Goal: Task Accomplishment & Management: Complete application form

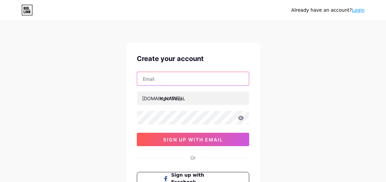
click at [178, 78] on input "text" at bounding box center [193, 78] width 112 height 13
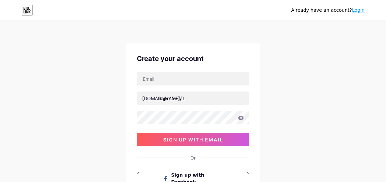
click at [107, 91] on div "Already have an account? Login Create your account [DOMAIN_NAME]/ mpo17viraL si…" at bounding box center [193, 128] width 386 height 256
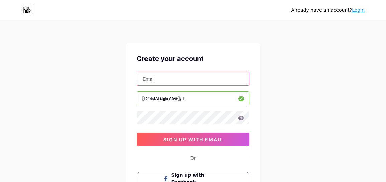
click at [179, 82] on input "text" at bounding box center [193, 78] width 112 height 13
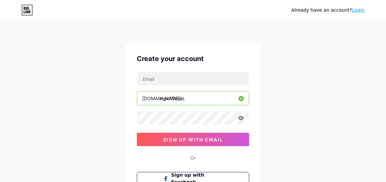
drag, startPoint x: 303, startPoint y: 79, endPoint x: 304, endPoint y: 75, distance: 4.7
click at [303, 79] on div "Already have an account? Login Create your account [DOMAIN_NAME]/ mpo17viraL 0c…" at bounding box center [193, 128] width 386 height 256
click at [287, 112] on div "Already have an account? Login Create your account [DOMAIN_NAME]/ mpo17viraL 0c…" at bounding box center [193, 128] width 386 height 256
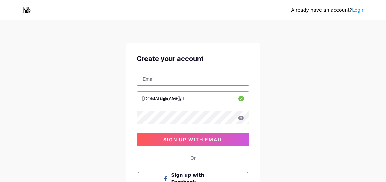
click at [175, 83] on input "text" at bounding box center [193, 78] width 112 height 13
paste input "[URL][DOMAIN_NAME][EMAIL_ADDRESS][DOMAIN_NAME]"
type input "[URL][DOMAIN_NAME][EMAIL_ADDRESS][DOMAIN_NAME]"
drag, startPoint x: 183, startPoint y: 76, endPoint x: 193, endPoint y: 78, distance: 9.6
click at [183, 76] on input "text" at bounding box center [193, 78] width 112 height 13
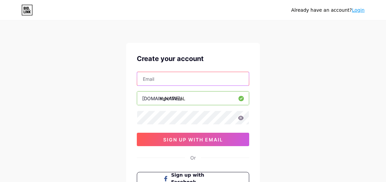
paste input "[EMAIL_ADDRESS][DOMAIN_NAME]"
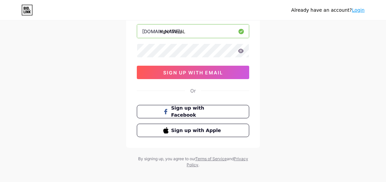
type input "[EMAIL_ADDRESS][DOMAIN_NAME]"
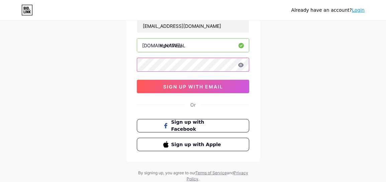
scroll to position [41, 0]
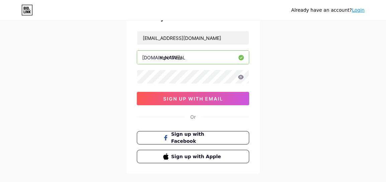
click at [256, 80] on div "Create your account [EMAIL_ADDRESS][DOMAIN_NAME] [DOMAIN_NAME]/ mpo17viraL 0cAF…" at bounding box center [193, 88] width 134 height 172
click at [242, 78] on icon at bounding box center [241, 77] width 6 height 4
drag, startPoint x: 242, startPoint y: 77, endPoint x: 249, endPoint y: 77, distance: 7.0
click at [242, 77] on icon at bounding box center [241, 77] width 6 height 4
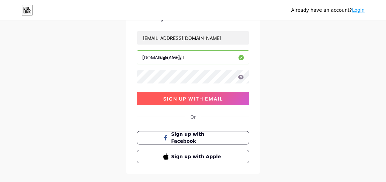
click at [219, 93] on button "sign up with email" at bounding box center [193, 98] width 112 height 13
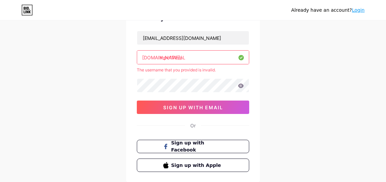
click at [189, 57] on input "mpo17viraL" at bounding box center [193, 56] width 112 height 13
type input "mpo17viral"
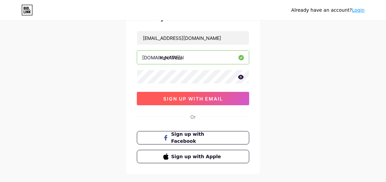
click at [217, 98] on span "sign up with email" at bounding box center [193, 99] width 60 height 6
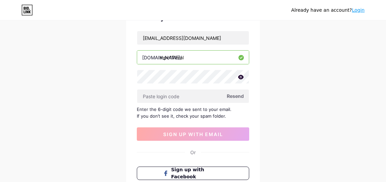
click at [237, 95] on span "Resend" at bounding box center [235, 95] width 17 height 7
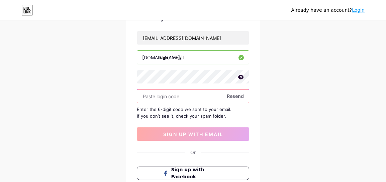
click at [174, 96] on input "text" at bounding box center [193, 95] width 112 height 13
paste input "137529"
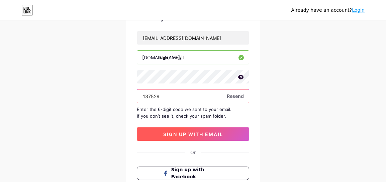
type input "137529"
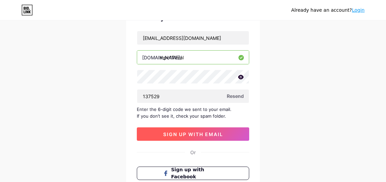
click at [197, 128] on button "sign up with email" at bounding box center [193, 133] width 112 height 13
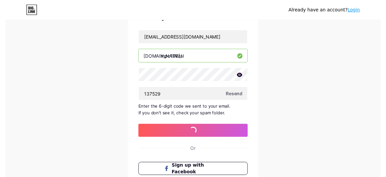
scroll to position [0, 0]
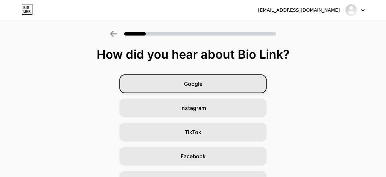
click at [222, 81] on div "Google" at bounding box center [192, 83] width 147 height 19
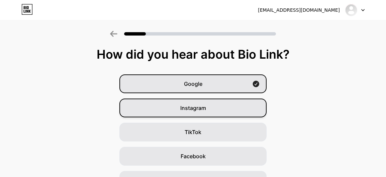
click at [211, 106] on div "Instagram" at bounding box center [192, 107] width 147 height 19
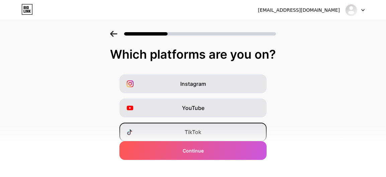
click at [209, 134] on div "TikTok" at bounding box center [192, 131] width 147 height 19
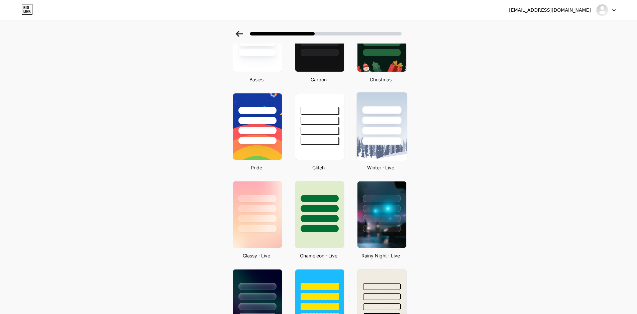
scroll to position [82, 0]
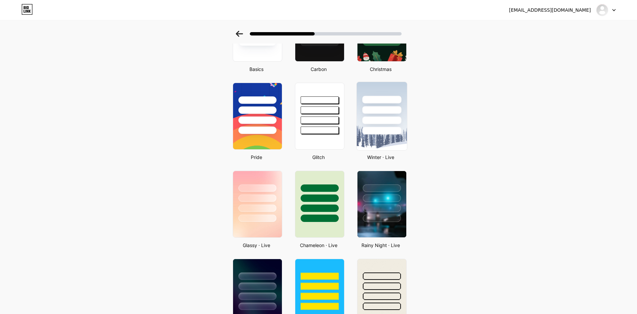
click at [386, 119] on div at bounding box center [381, 120] width 39 height 8
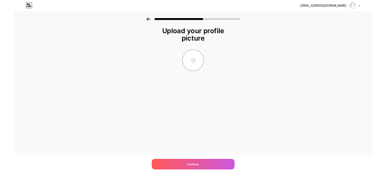
scroll to position [0, 0]
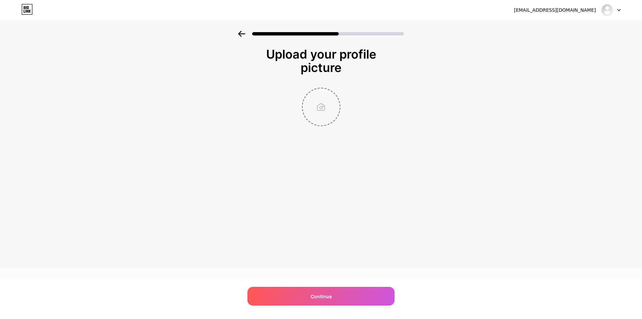
click at [333, 104] on input "file" at bounding box center [321, 106] width 37 height 37
type input "C:\fakepath\MPO17 CASINO (1).png"
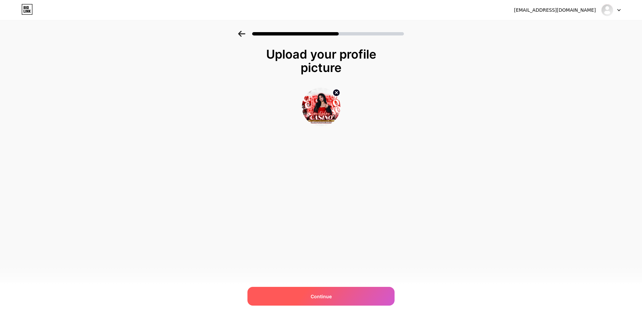
click at [333, 181] on div "Continue" at bounding box center [320, 296] width 147 height 19
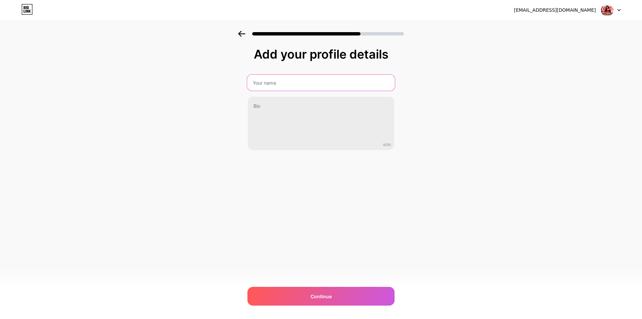
click at [303, 75] on input "text" at bounding box center [321, 83] width 148 height 16
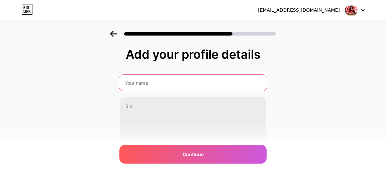
click at [171, 83] on input "text" at bounding box center [193, 83] width 148 height 16
paste input "[PERSON_NAME] dari MPO17 & UG808! Dapatkan Bonus Hingga Jutaan Rupiah!"
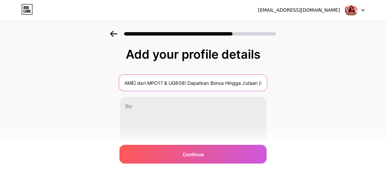
scroll to position [0, 25]
type input "[PERSON_NAME] dari MPO17 & UG808! Dapatkan Bonus Hingga Jutaan [GEOGRAPHIC_DATA]"
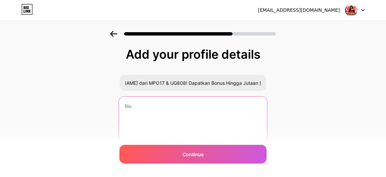
click at [156, 115] on textarea at bounding box center [193, 123] width 148 height 55
click at [165, 119] on textarea at bounding box center [193, 123] width 148 height 55
paste textarea "Bonus Deposit MPO17 "DEPOSIT 100K DAPAT 150K! Bonus 50% langsung masuk. TO ring…"
type textarea "Bonus Deposit MPO17 "DEPOSIT 100K DAPAT 150K! Bonus 50% langsung masuk. TO ring…"
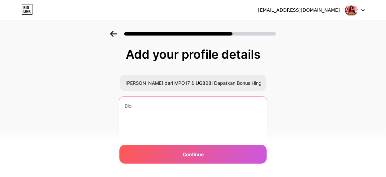
scroll to position [3, 0]
click at [218, 110] on textarea at bounding box center [193, 121] width 148 height 55
paste textarea "Bonus Deposit MPO17 "DEPOSIT 100K DAPAT 150K! Bonus 50% langsung masuk. TO ring…"
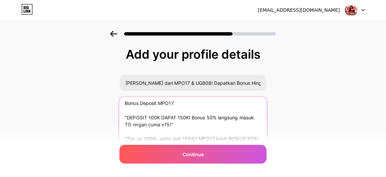
scroll to position [1, 0]
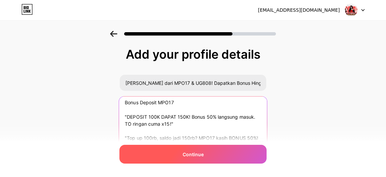
type textarea "Bonus Deposit MPO17 "DEPOSIT 100K DAPAT 150K! Bonus 50% langsung masuk. TO ring…"
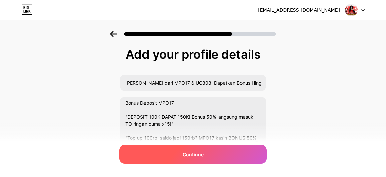
click at [213, 151] on div "Continue" at bounding box center [192, 153] width 147 height 19
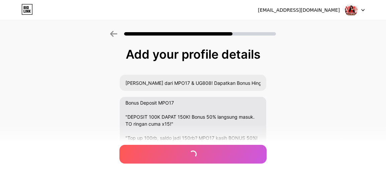
scroll to position [0, 0]
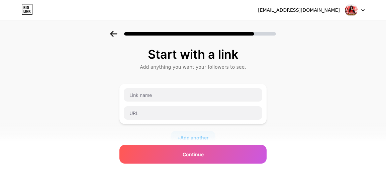
click at [114, 32] on icon at bounding box center [113, 34] width 7 height 6
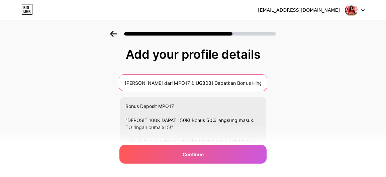
drag, startPoint x: 203, startPoint y: 82, endPoint x: 178, endPoint y: 88, distance: 25.3
click at [178, 88] on input "[PERSON_NAME] dari MPO17 & UG808! Dapatkan Bonus Hingga Jutaan [GEOGRAPHIC_DATA]" at bounding box center [193, 83] width 148 height 16
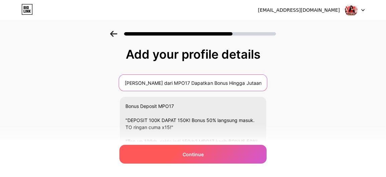
type input "[PERSON_NAME] dari MPO17 Dapatkan Bonus Hingga Jutaan Rupiah"
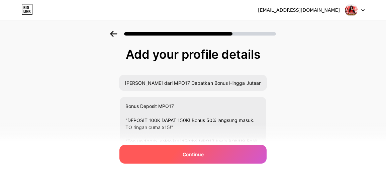
click at [203, 152] on span "Continue" at bounding box center [193, 153] width 21 height 7
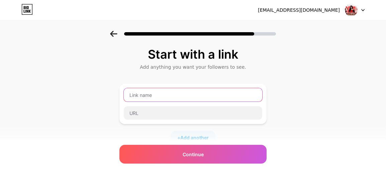
click at [173, 96] on input "text" at bounding box center [193, 94] width 138 height 13
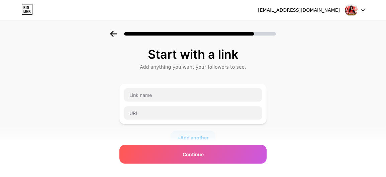
click at [173, 87] on div at bounding box center [192, 104] width 147 height 40
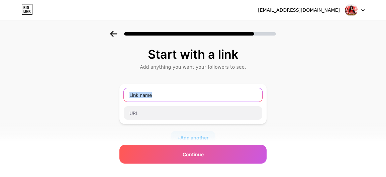
click at [171, 92] on input "text" at bounding box center [193, 94] width 138 height 13
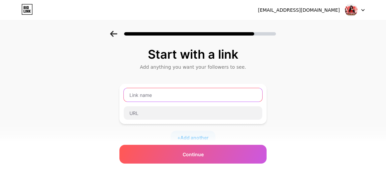
click at [171, 93] on input "text" at bounding box center [193, 94] width 138 height 13
click at [159, 97] on input "text" at bounding box center [193, 94] width 138 height 13
click at [171, 96] on input "text" at bounding box center [193, 94] width 138 height 13
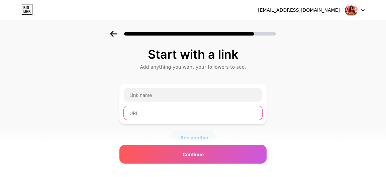
click at [160, 109] on input "text" at bounding box center [193, 112] width 138 height 13
click at [160, 110] on input "text" at bounding box center [193, 112] width 138 height 13
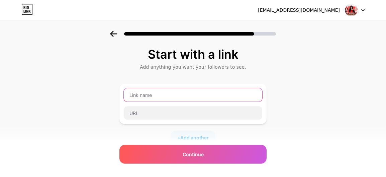
click at [173, 97] on input "text" at bounding box center [193, 94] width 138 height 13
click at [159, 95] on input "text" at bounding box center [193, 94] width 138 height 13
click at [182, 95] on input "text" at bounding box center [193, 94] width 138 height 13
click at [153, 94] on input "text" at bounding box center [193, 94] width 138 height 13
paste input "[URL][DOMAIN_NAME]"
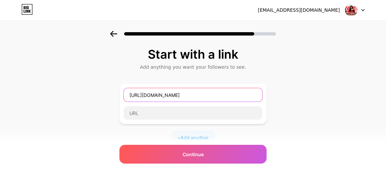
type input "[URL][DOMAIN_NAME]"
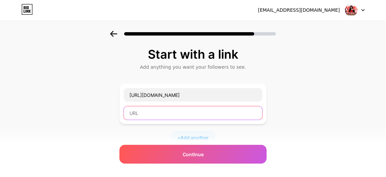
click at [173, 115] on input "text" at bounding box center [193, 112] width 138 height 13
paste input "📢𝗗𝗮𝗳𝘁𝗮𝗿 [PERSON_NAME] 𝗞𝗹𝗮𝗶𝗺 𝗕𝗼𝗻𝘂𝘀 𝗡𝗲𝘄𝗺𝗲𝗺𝗯𝗲𝗿 𝟮𝟱+𝟮𝟱 𝗞𝗟𝗜𝗞 𝗗𝗶𝘀𝗶𝗻𝗶"
type input "📢𝗗𝗮𝗳𝘁𝗮𝗿 [PERSON_NAME] 𝗞𝗹𝗮𝗶𝗺 𝗕𝗼𝗻𝘂𝘀 𝗡𝗲𝘄𝗺𝗲𝗺𝗯𝗲𝗿 𝟮𝟱+𝟮𝟱 𝗞𝗟𝗜𝗞 𝗗𝗶𝘀𝗶𝗻𝗶"
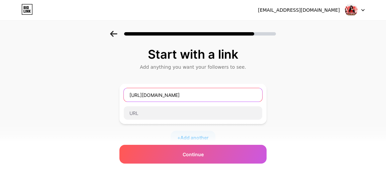
click at [190, 97] on input "[URL][DOMAIN_NAME]" at bounding box center [193, 94] width 138 height 13
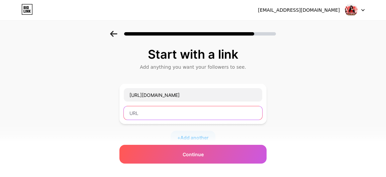
click at [172, 114] on input "text" at bounding box center [193, 112] width 138 height 13
paste input "[URL][DOMAIN_NAME]"
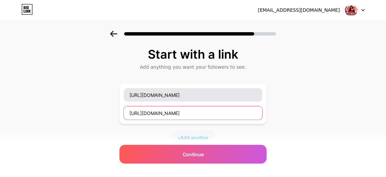
type input "[URL][DOMAIN_NAME]"
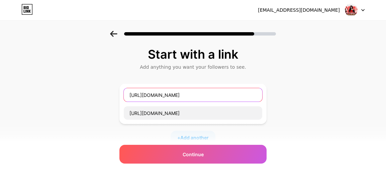
click at [182, 97] on input "[URL][DOMAIN_NAME]" at bounding box center [193, 94] width 138 height 13
click at [183, 96] on input "[URL][DOMAIN_NAME]" at bounding box center [193, 94] width 138 height 13
click at [171, 98] on input "text" at bounding box center [193, 94] width 138 height 13
paste input "📢𝗗𝗮𝗳𝘁𝗮𝗿 [PERSON_NAME] 𝗞𝗹𝗮𝗶𝗺 𝗕𝗼𝗻𝘂𝘀 𝗡𝗲𝘄𝗺𝗲𝗺𝗯𝗲𝗿 𝟮𝟱+𝟮𝟱 𝗞𝗟𝗜𝗞 𝗗𝗶𝘀𝗶𝗻𝗶"
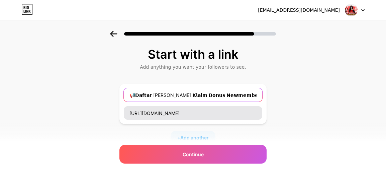
scroll to position [0, 3]
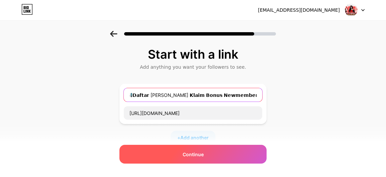
type input "📢𝗗𝗮𝗳𝘁𝗮𝗿 [PERSON_NAME] 𝗞𝗹𝗮𝗶𝗺 𝗕𝗼𝗻𝘂𝘀 𝗡𝗲𝘄𝗺𝗲𝗺𝗯𝗲𝗿 𝟮𝟱+𝟮𝟱 𝗞𝗟𝗜𝗞 𝗗𝗶𝘀𝗶𝗻𝗶"
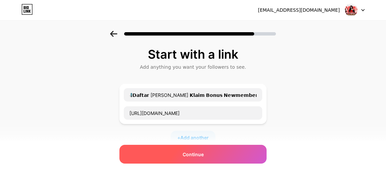
scroll to position [0, 0]
click at [231, 152] on div "Continue" at bounding box center [192, 153] width 147 height 19
click at [192, 151] on span "Continue" at bounding box center [193, 153] width 21 height 7
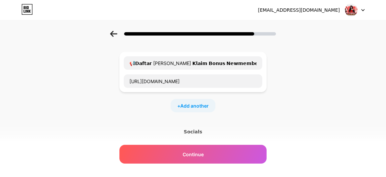
scroll to position [116, 0]
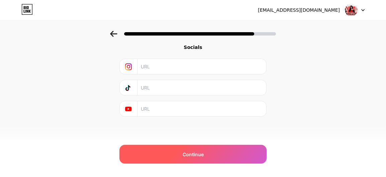
click at [194, 157] on span "Continue" at bounding box center [193, 153] width 21 height 7
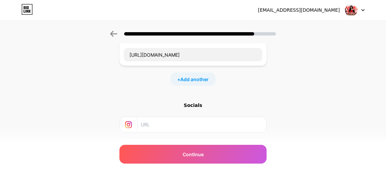
scroll to position [0, 0]
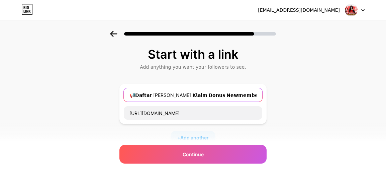
click at [256, 95] on input "📢𝗗𝗮𝗳𝘁𝗮𝗿 [PERSON_NAME] 𝗞𝗹𝗮𝗶𝗺 𝗕𝗼𝗻𝘂𝘀 𝗡𝗲𝘄𝗺𝗲𝗺𝗯𝗲𝗿 𝟮𝟱+𝟮𝟱 𝗞𝗟𝗜𝗞 𝗗𝗶𝘀𝗶𝗻𝗶" at bounding box center [193, 94] width 138 height 13
click at [262, 94] on input "📢𝗗𝗮𝗳𝘁𝗮𝗿 [PERSON_NAME] 𝗞𝗹𝗮𝗶𝗺 𝗕𝗼𝗻𝘂𝘀 𝗡𝗲𝘄𝗺𝗲𝗺𝗯𝗲𝗿 𝟮𝟱+𝟮𝟱 𝗞𝗟𝗜𝗞 𝗗𝗶𝘀𝗶𝗻𝗶" at bounding box center [193, 94] width 138 height 13
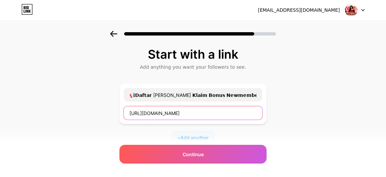
click at [236, 113] on input "[URL][DOMAIN_NAME]" at bounding box center [193, 112] width 138 height 13
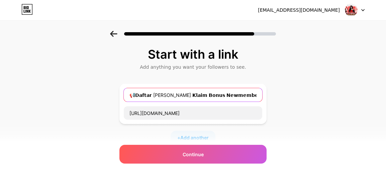
click at [262, 95] on input "📢𝗗𝗮𝗳𝘁𝗮𝗿 [PERSON_NAME] 𝗞𝗹𝗮𝗶𝗺 𝗕𝗼𝗻𝘂𝘀 𝗡𝗲𝘄𝗺𝗲𝗺𝗯𝗲𝗿 𝟮𝟱+𝟮𝟱 𝗞𝗟𝗜𝗞 𝗗𝗶𝘀𝗶𝗻𝗶" at bounding box center [193, 94] width 138 height 13
click at [261, 95] on input "📢𝗗𝗮𝗳𝘁𝗮𝗿 [PERSON_NAME] 𝗞𝗹𝗮𝗶𝗺 𝗕𝗼𝗻𝘂𝘀 𝗡𝗲𝘄𝗺𝗲𝗺𝗯𝗲𝗿 𝟮𝟱+𝟮𝟱 𝗞𝗟𝗜𝗞 𝗗𝗶𝘀𝗶𝗻𝗶" at bounding box center [193, 94] width 138 height 13
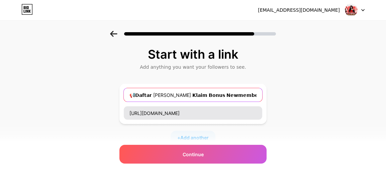
drag, startPoint x: 261, startPoint y: 95, endPoint x: 241, endPoint y: 119, distance: 30.8
click at [261, 97] on input "📢𝗗𝗮𝗳𝘁𝗮𝗿 [PERSON_NAME] 𝗞𝗹𝗮𝗶𝗺 𝗕𝗼𝗻𝘂𝘀 𝗡𝗲𝘄𝗺𝗲𝗺𝗯𝗲𝗿 𝟮𝟱+𝟮𝟱 𝗞𝗟𝗜𝗞 𝗗𝗶𝘀𝗶𝗻𝗶" at bounding box center [193, 94] width 138 height 13
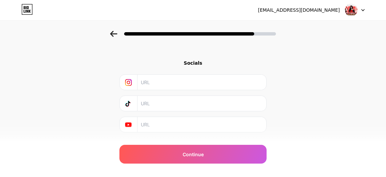
click at [163, 82] on input "text" at bounding box center [201, 82] width 121 height 15
drag, startPoint x: 113, startPoint y: 83, endPoint x: 125, endPoint y: 81, distance: 11.8
click at [115, 83] on div "Start with a link Add anything you want your followers to see. 📢𝗗𝗮𝗳𝘁𝗮𝗿 [PERSON_…" at bounding box center [193, 47] width 386 height 235
click at [125, 81] on div at bounding box center [129, 82] width 18 height 15
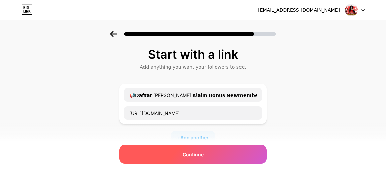
click at [229, 158] on div "Continue" at bounding box center [192, 153] width 147 height 19
click at [228, 157] on div "Continue" at bounding box center [192, 153] width 147 height 19
click at [228, 155] on div "Continue" at bounding box center [192, 153] width 147 height 19
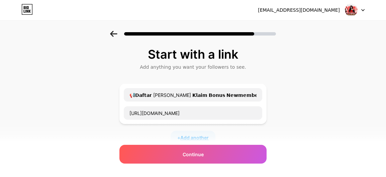
click at [206, 138] on span "Add another" at bounding box center [194, 137] width 28 height 7
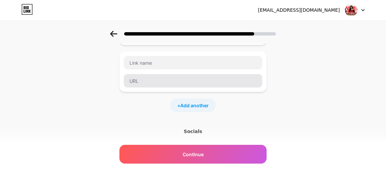
scroll to position [67, 0]
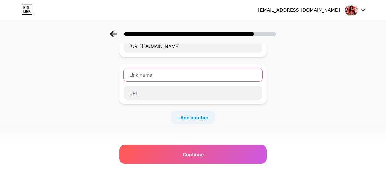
click at [190, 76] on input "text" at bounding box center [193, 74] width 138 height 13
paste input "📢𝗗𝗮𝗳𝘁𝗮𝗿 [PERSON_NAME] 𝗞𝗹𝗮𝗶𝗺 𝗕𝗼𝗻𝘂𝘀 𝗡𝗲𝘄𝗺𝗲𝗺𝗯𝗲𝗿 𝟰𝟱+𝟰𝟱 𝗞𝗟𝗜𝗞 𝗗𝗶𝘀𝗶𝗻𝗶"
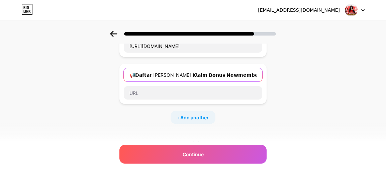
scroll to position [0, 3]
type input "📢𝗗𝗮𝗳𝘁𝗮𝗿 [PERSON_NAME] 𝗞𝗹𝗮𝗶𝗺 𝗕𝗼𝗻𝘂𝘀 𝗡𝗲𝘄𝗺𝗲𝗺𝗯𝗲𝗿 𝟰𝟱+𝟰𝟱 𝗞𝗟𝗜𝗞 𝗗𝗶𝘀𝗶𝗻𝗶"
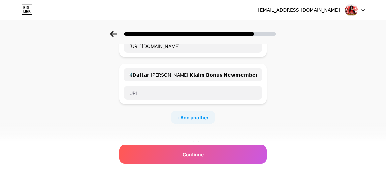
scroll to position [0, 0]
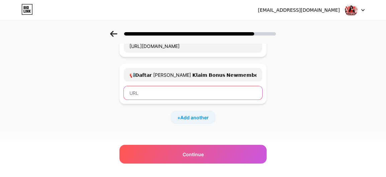
click at [216, 90] on input "text" at bounding box center [193, 92] width 138 height 13
paste input "[URL][DOMAIN_NAME]"
type input "[URL][DOMAIN_NAME]"
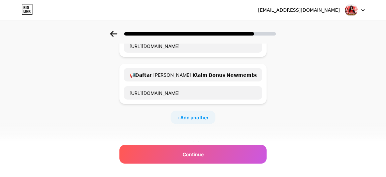
click at [203, 114] on span "Add another" at bounding box center [194, 117] width 28 height 7
click at [185, 123] on input "text" at bounding box center [193, 121] width 138 height 13
paste input "📢𝗗𝗮𝗳𝘁𝗮𝗿 [PERSON_NAME] 𝗞𝗹𝗮𝗶𝗺 𝗕𝗼𝗻𝘂𝘀 𝗡𝗲𝘄𝗺𝗲𝗺𝗯𝗲𝗿 𝟭𝟬𝟬% 𝗞𝗟𝗜𝗞 𝗗𝗶𝘀𝗶𝗻𝗶"
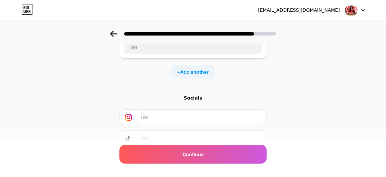
scroll to position [167, 0]
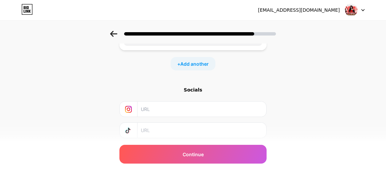
type input "📢𝗗𝗮𝗳𝘁𝗮𝗿 [PERSON_NAME] 𝗞𝗹𝗮𝗶𝗺 𝗕𝗼𝗻𝘂𝘀 𝗡𝗲𝘄𝗺𝗲𝗺𝗯𝗲𝗿 𝟭𝟬𝟬% 𝗞𝗟𝗜𝗞 𝗗𝗶𝘀𝗶𝗻𝗶"
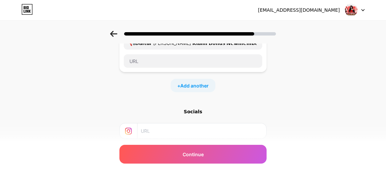
scroll to position [134, 0]
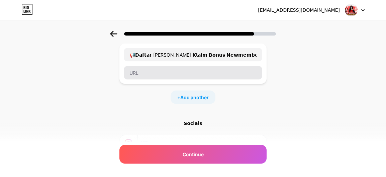
click at [199, 79] on div at bounding box center [192, 73] width 139 height 14
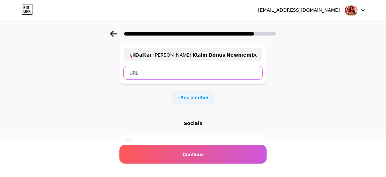
click at [204, 74] on input "text" at bounding box center [193, 72] width 138 height 13
paste input "[URL][DOMAIN_NAME]"
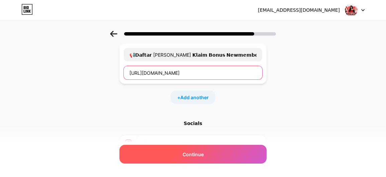
type input "[URL][DOMAIN_NAME]"
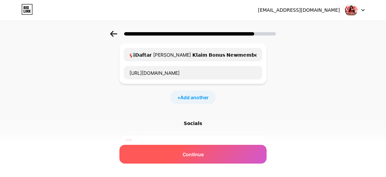
click at [209, 151] on div "Continue" at bounding box center [192, 153] width 147 height 19
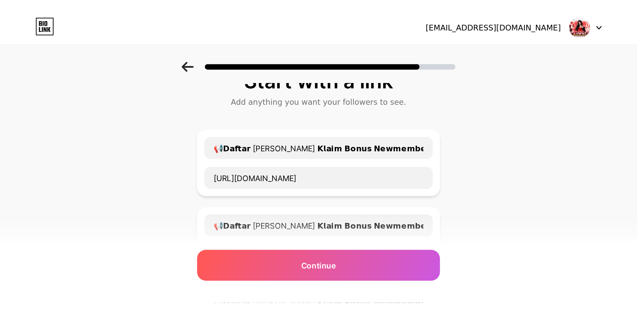
scroll to position [0, 0]
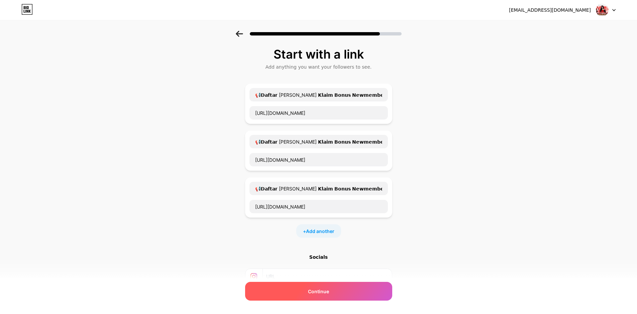
click at [321, 181] on div "Continue" at bounding box center [318, 291] width 147 height 19
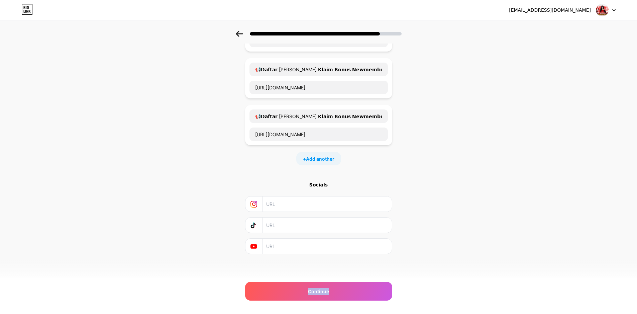
scroll to position [73, 0]
click at [290, 181] on input "text" at bounding box center [326, 203] width 121 height 15
click at [275, 181] on input "text" at bounding box center [326, 224] width 121 height 15
click at [386, 181] on div at bounding box center [318, 204] width 147 height 16
click at [383, 181] on div "Start with a link Add anything you want your followers to see. 📢𝗗𝗮𝗳𝘁𝗮𝗿 [PERSON_…" at bounding box center [318, 131] width 147 height 312
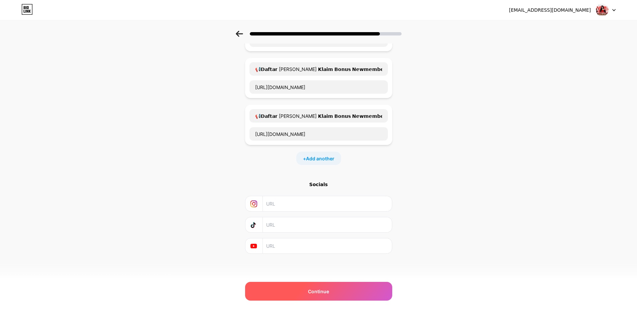
click at [372, 181] on div "Continue" at bounding box center [318, 291] width 147 height 19
click at [371, 181] on div "Continue" at bounding box center [318, 291] width 147 height 19
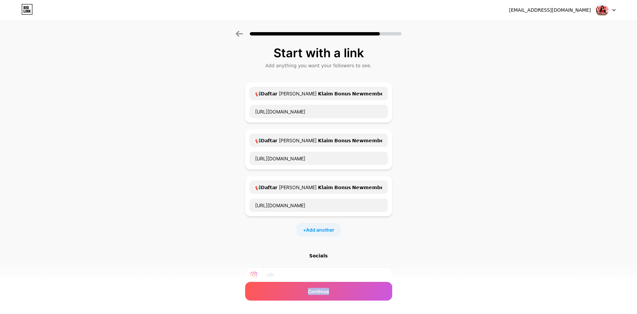
scroll to position [0, 0]
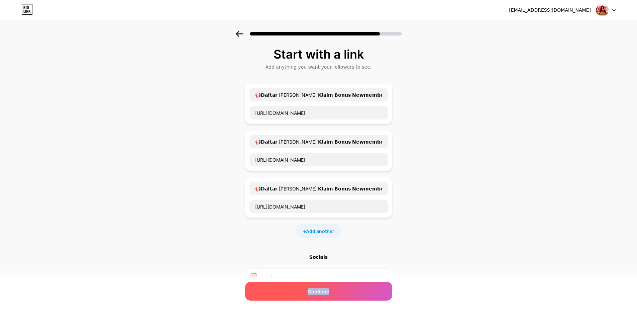
click at [357, 181] on div "Continue" at bounding box center [318, 291] width 147 height 19
click at [241, 34] on icon at bounding box center [239, 34] width 7 height 6
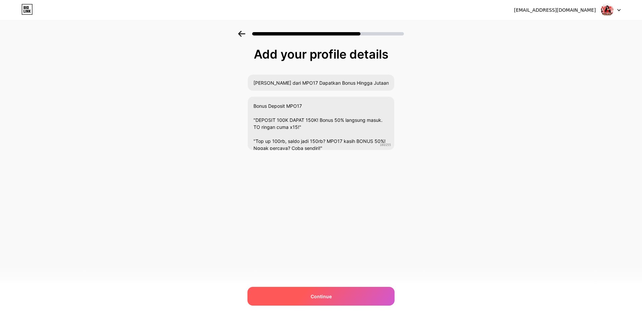
click at [368, 181] on div "Continue" at bounding box center [320, 296] width 147 height 19
click at [369, 181] on div at bounding box center [320, 296] width 147 height 19
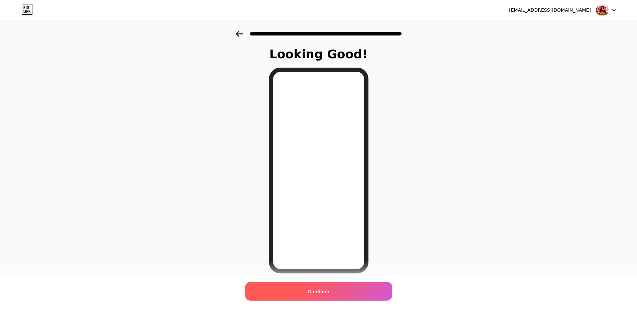
click at [377, 181] on div "Continue" at bounding box center [318, 291] width 147 height 19
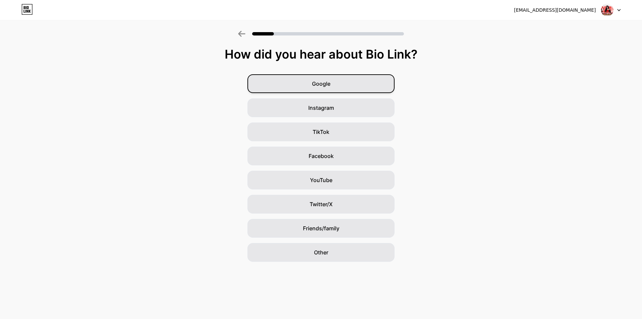
click at [346, 80] on div "Google" at bounding box center [320, 83] width 147 height 19
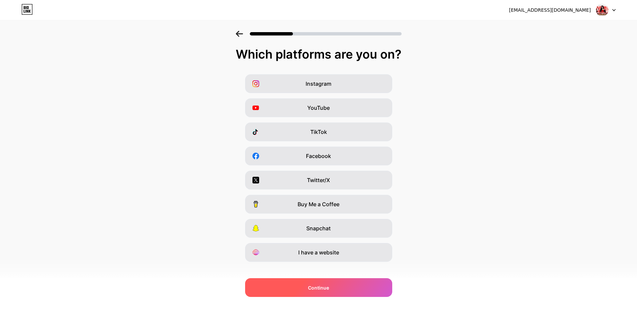
click at [370, 181] on div "Continue" at bounding box center [318, 287] width 147 height 19
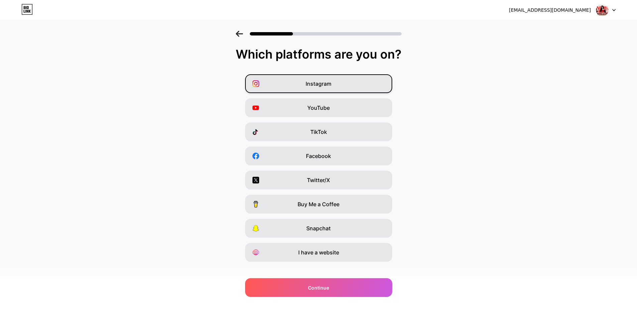
click at [340, 79] on div "Instagram" at bounding box center [318, 83] width 147 height 19
click at [358, 104] on div "YouTube" at bounding box center [318, 107] width 147 height 19
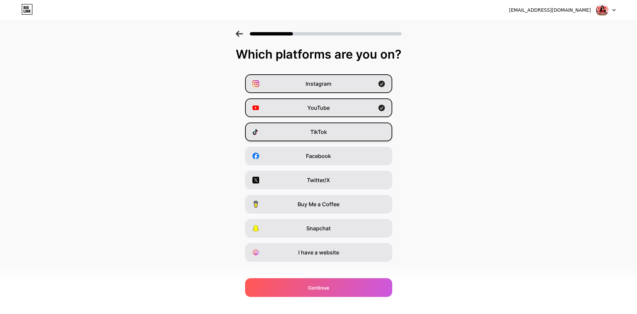
click at [355, 131] on div "TikTok" at bounding box center [318, 131] width 147 height 19
drag, startPoint x: 363, startPoint y: 159, endPoint x: 359, endPoint y: 168, distance: 9.6
click at [362, 161] on div "Facebook" at bounding box center [318, 155] width 147 height 19
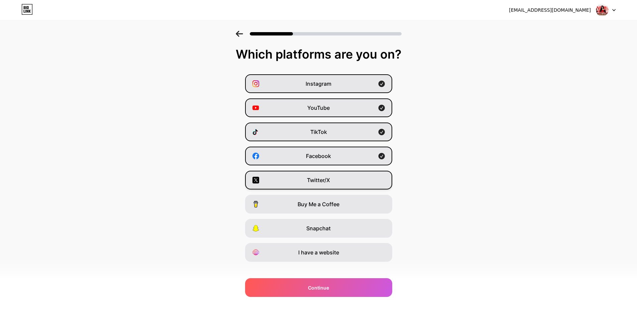
drag, startPoint x: 357, startPoint y: 179, endPoint x: 354, endPoint y: 199, distance: 20.3
click at [357, 180] on div "Twitter/X" at bounding box center [318, 180] width 147 height 19
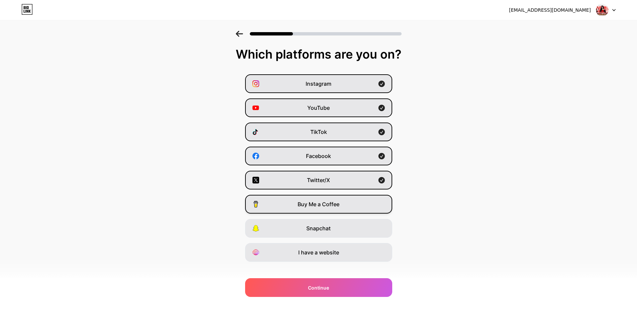
click at [353, 181] on div "Buy Me a Coffee" at bounding box center [318, 204] width 147 height 19
click at [358, 181] on div "Snapchat" at bounding box center [318, 228] width 147 height 19
drag, startPoint x: 365, startPoint y: 254, endPoint x: 371, endPoint y: 264, distance: 11.2
click at [365, 181] on div "I have a website" at bounding box center [318, 252] width 147 height 19
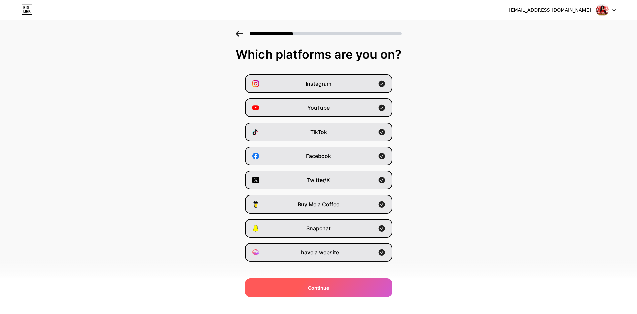
click at [360, 181] on div "Continue" at bounding box center [318, 287] width 147 height 19
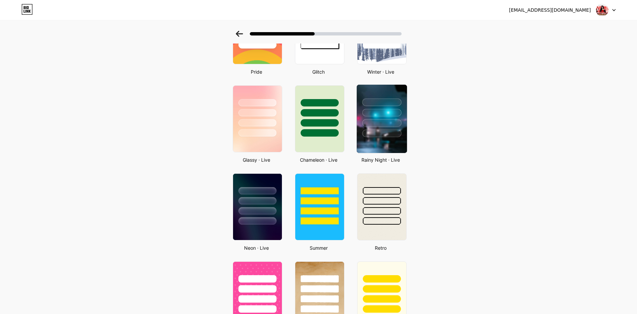
scroll to position [167, 0]
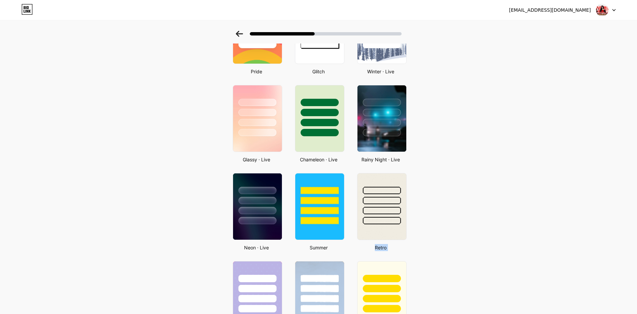
drag, startPoint x: 379, startPoint y: 214, endPoint x: 335, endPoint y: 256, distance: 60.8
click at [335, 181] on div "Basics Carbon Christmas Pride Glitch Winter · Live Glassy · Live Chameleon · Li…" at bounding box center [319, 254] width 184 height 695
click at [334, 181] on div at bounding box center [319, 286] width 50 height 52
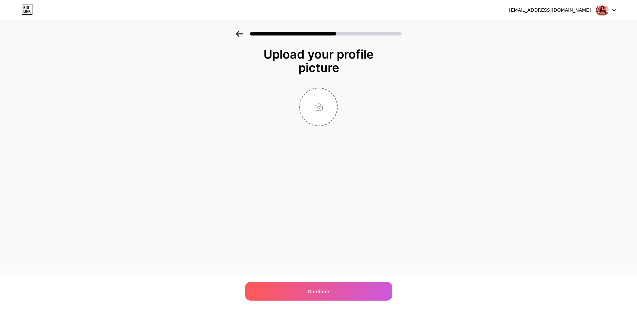
scroll to position [0, 0]
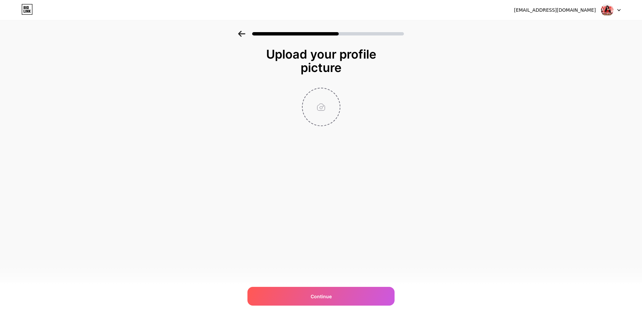
click at [336, 113] on input "file" at bounding box center [321, 106] width 37 height 37
click at [386, 9] on img at bounding box center [607, 10] width 13 height 13
click at [386, 8] on div "[EMAIL_ADDRESS][DOMAIN_NAME] Logout" at bounding box center [321, 10] width 642 height 12
click at [386, 10] on icon at bounding box center [618, 10] width 3 height 2
click at [386, 7] on div "[EMAIL_ADDRESS][DOMAIN_NAME]" at bounding box center [555, 10] width 82 height 7
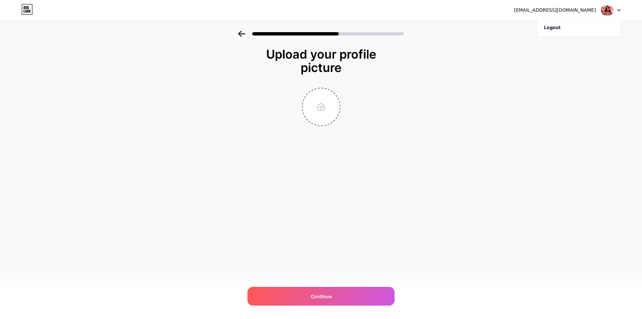
drag, startPoint x: 552, startPoint y: 9, endPoint x: 507, endPoint y: 6, distance: 44.6
click at [386, 9] on div "[EMAIL_ADDRESS][DOMAIN_NAME]" at bounding box center [555, 10] width 82 height 7
drag, startPoint x: 281, startPoint y: 93, endPoint x: 120, endPoint y: 70, distance: 162.7
click at [278, 95] on div at bounding box center [321, 107] width 134 height 38
click at [324, 104] on input "file" at bounding box center [321, 106] width 37 height 37
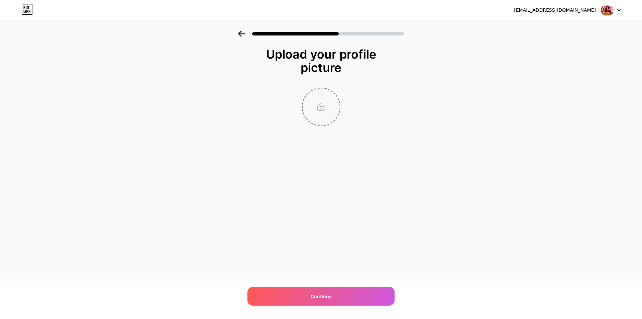
type input "C:\fakepath\MPO17 CASINO (1).png"
click at [329, 181] on span "Continue" at bounding box center [321, 296] width 21 height 7
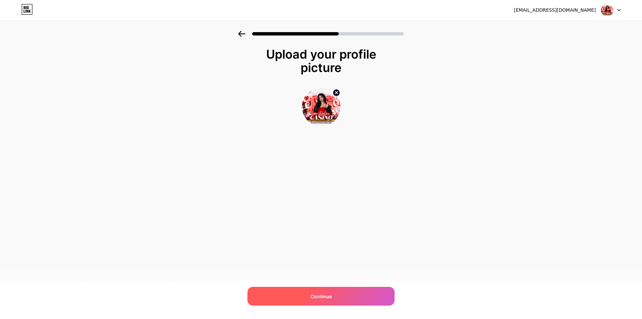
click at [330, 181] on span "Continue" at bounding box center [321, 296] width 21 height 7
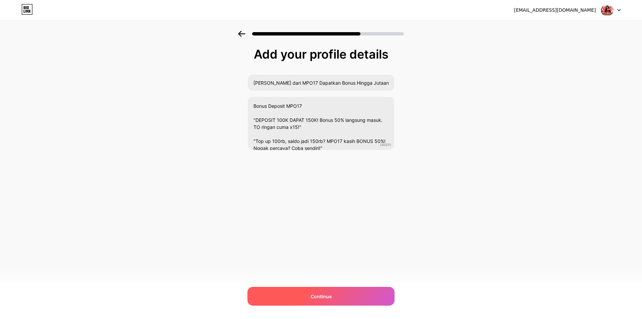
click at [364, 181] on div "Continue" at bounding box center [320, 296] width 147 height 19
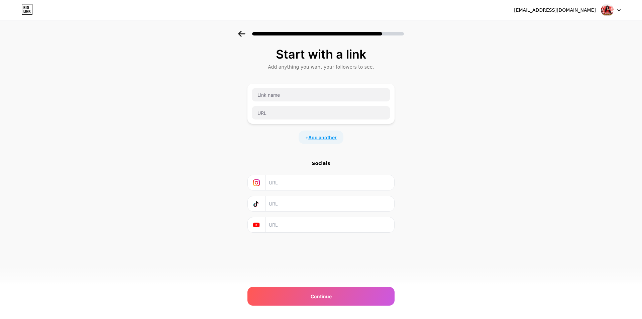
click at [332, 139] on span "Add another" at bounding box center [322, 137] width 28 height 7
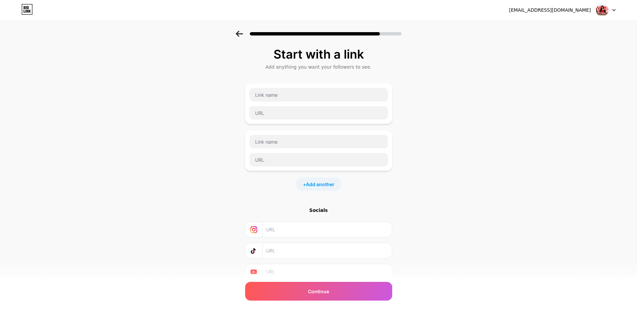
click at [331, 181] on div "+ Add another" at bounding box center [318, 183] width 45 height 13
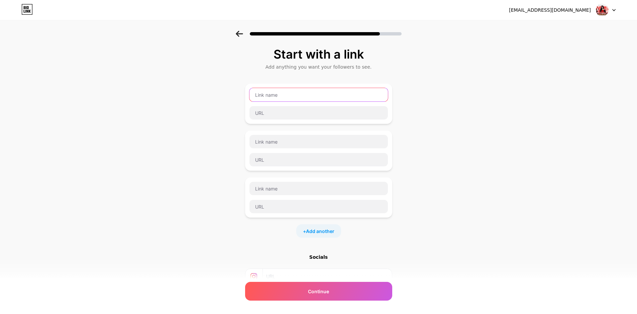
click at [327, 96] on input "text" at bounding box center [318, 94] width 138 height 13
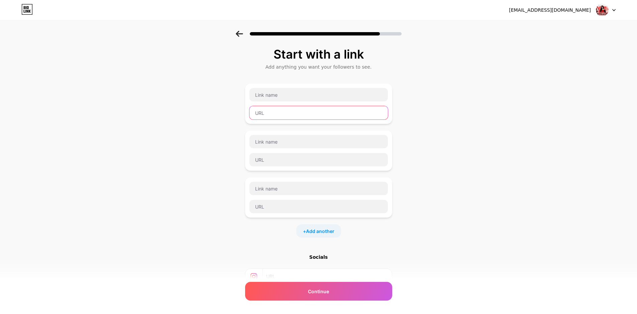
click at [309, 118] on input "text" at bounding box center [318, 112] width 138 height 13
paste input "[URL][DOMAIN_NAME]"
type input "[URL][DOMAIN_NAME]"
click at [308, 101] on div at bounding box center [318, 95] width 139 height 14
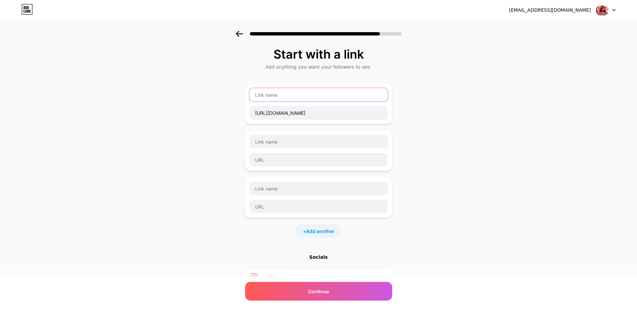
click at [308, 99] on input "text" at bounding box center [318, 94] width 138 height 13
paste input "📢𝗗𝗮𝗳𝘁𝗮𝗿 [PERSON_NAME] 𝗞𝗹𝗮𝗶𝗺 𝗕𝗼𝗻𝘂𝘀 𝗡𝗲𝘄𝗺𝗲𝗺𝗯𝗲𝗿 𝟮𝟱+𝟮𝟱 𝗞𝗟𝗜𝗞 𝗗𝗶𝘀𝗶𝗻𝗶"
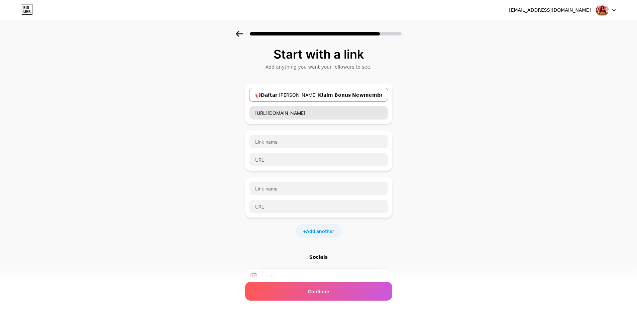
scroll to position [0, 3]
type input "📢𝗗𝗮𝗳𝘁𝗮𝗿 [PERSON_NAME] 𝗞𝗹𝗮𝗶𝗺 𝗕𝗼𝗻𝘂𝘀 𝗡𝗲𝘄𝗺𝗲𝗺𝗯𝗲𝗿 𝟮𝟱+𝟮𝟱 𝗞𝗟𝗜𝗞 𝗗𝗶𝘀𝗶𝗻𝗶"
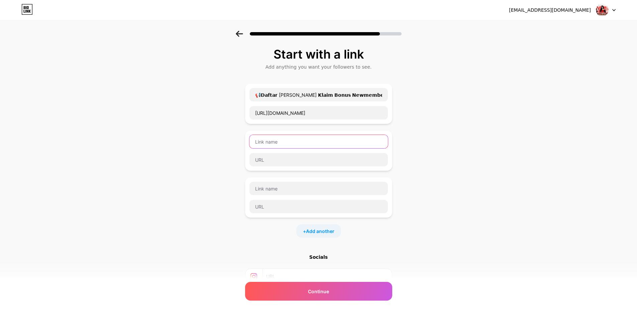
click at [294, 138] on input "text" at bounding box center [318, 141] width 138 height 13
paste input "𝗗𝗮𝗳𝘁𝗮𝗿 [PERSON_NAME] 𝗞𝗹𝗮𝗶𝗺 𝗕𝗼𝗻𝘂𝘀 𝗡𝗲𝘄𝗺𝗲𝗺𝗯𝗲𝗿 𝟰𝟱+𝟰𝟱 𝗞𝗟𝗜𝗞 𝗗𝗶𝘀𝗶𝗻𝗶"
type input "𝗗𝗮𝗳𝘁𝗮𝗿 [PERSON_NAME] 𝗞𝗹𝗮𝗶𝗺 𝗕𝗼𝗻𝘂𝘀 𝗡𝗲𝘄𝗺𝗲𝗺𝗯𝗲𝗿 𝟰𝟱+𝟰𝟱 𝗞𝗟𝗜𝗞 𝗗𝗶𝘀𝗶𝗻𝗶"
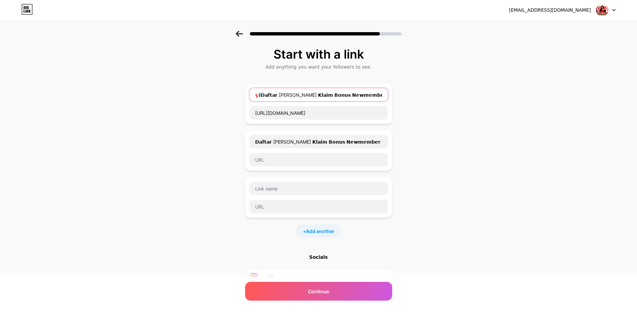
drag, startPoint x: 263, startPoint y: 94, endPoint x: 241, endPoint y: 95, distance: 22.8
click at [241, 95] on div "Start with a link Add anything you want your followers to see. 📢𝗗𝗮𝗳𝘁𝗮𝗿 [PERSON_…" at bounding box center [318, 195] width 637 height 329
type input "𝗗𝗮𝗳𝘁𝗮𝗿 [PERSON_NAME] 𝗞𝗹𝗮𝗶𝗺 𝗕𝗼𝗻𝘂𝘀 𝗡𝗲𝘄𝗺𝗲𝗺𝗯𝗲𝗿 𝟮𝟱+𝟮𝟱 𝗞𝗟𝗜𝗞 𝗗𝗶𝘀𝗶𝗻𝗶"
click at [323, 181] on input "text" at bounding box center [318, 188] width 138 height 13
paste input "𝗗𝗮𝗳𝘁𝗮𝗿 [PERSON_NAME] 𝗞𝗹𝗮𝗶𝗺 𝗕𝗼𝗻𝘂𝘀 𝗡𝗲𝘄𝗺𝗲𝗺𝗯𝗲𝗿 𝟭𝟬𝟬% 𝗞𝗟𝗜𝗞 𝗗𝗶𝘀𝗶𝗻𝗶"
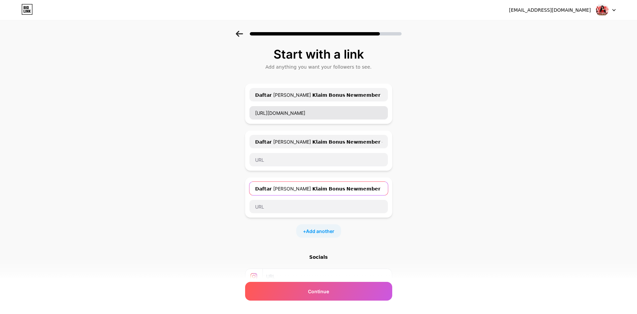
type input "𝗗𝗮𝗳𝘁𝗮𝗿 [PERSON_NAME] 𝗞𝗹𝗮𝗶𝗺 𝗕𝗼𝗻𝘂𝘀 𝗡𝗲𝘄𝗺𝗲𝗺𝗯𝗲𝗿 𝟭𝟬𝟬% 𝗞𝗟𝗜𝗞 𝗗𝗶𝘀𝗶𝗻𝗶"
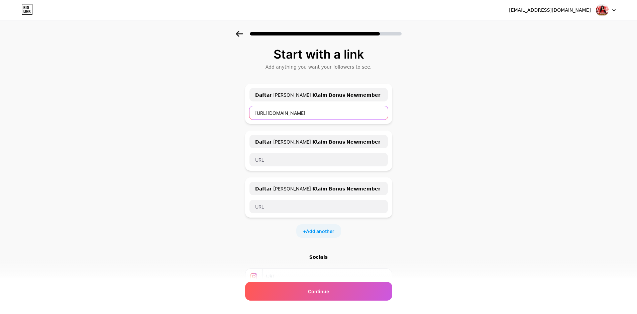
click at [326, 110] on input "[URL][DOMAIN_NAME]" at bounding box center [318, 112] width 138 height 13
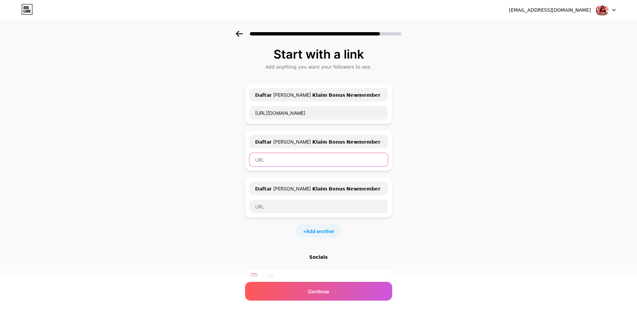
click at [314, 157] on input "text" at bounding box center [318, 159] width 138 height 13
paste input "[URL][DOMAIN_NAME]"
type input "[URL][DOMAIN_NAME]"
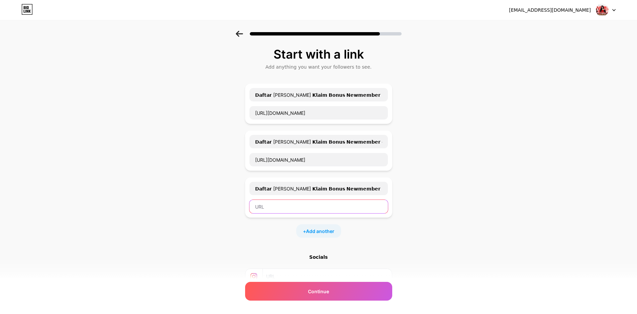
click at [302, 181] on input "text" at bounding box center [318, 206] width 138 height 13
paste input "[URL][DOMAIN_NAME]"
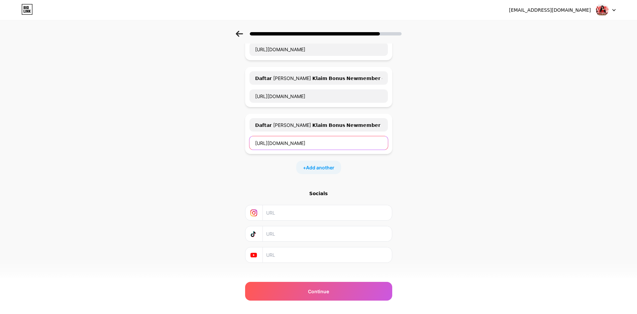
scroll to position [73, 0]
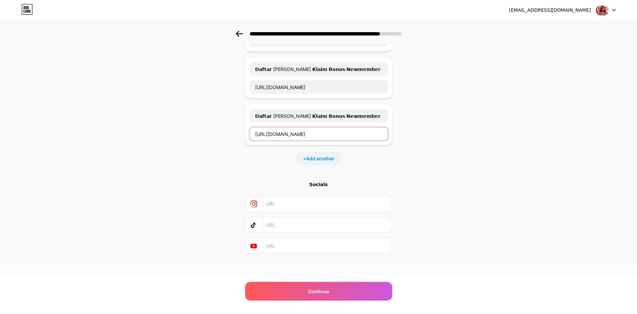
type input "[URL][DOMAIN_NAME]"
click at [342, 181] on div "[EMAIL_ADDRESS][DOMAIN_NAME] Logout Link Copied Start with a link Add anything …" at bounding box center [318, 120] width 637 height 386
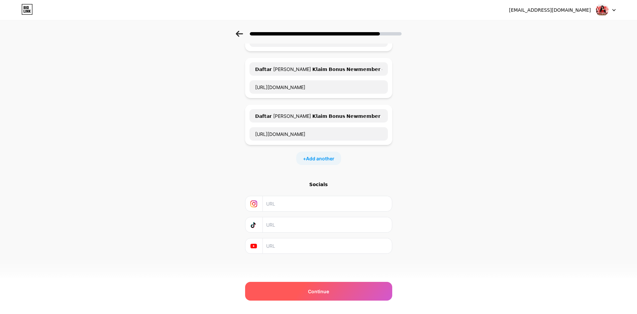
click at [342, 181] on div "Continue" at bounding box center [318, 291] width 147 height 19
click at [310, 181] on div "Continue" at bounding box center [318, 291] width 147 height 19
click at [318, 181] on span "Continue" at bounding box center [318, 291] width 21 height 7
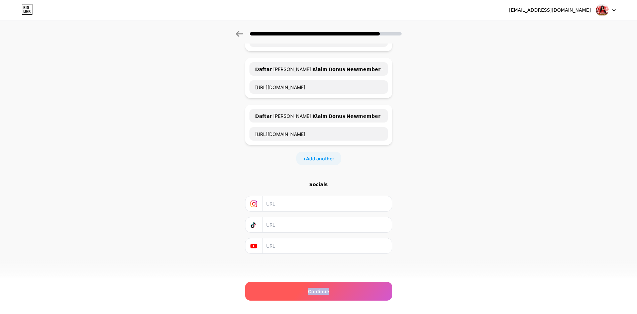
click at [318, 181] on span "Continue" at bounding box center [318, 291] width 21 height 7
click at [295, 181] on input "text" at bounding box center [326, 203] width 121 height 15
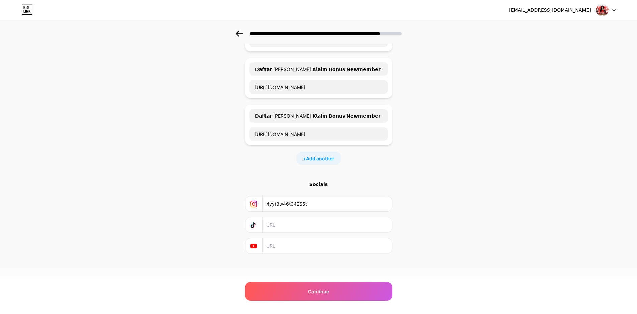
type input "4yyt3w46t34265t"
click at [318, 181] on div at bounding box center [318, 225] width 147 height 16
click at [321, 181] on input "3" at bounding box center [326, 224] width 121 height 15
click at [321, 181] on input "6t" at bounding box center [326, 224] width 121 height 15
type input "6t34263456t"
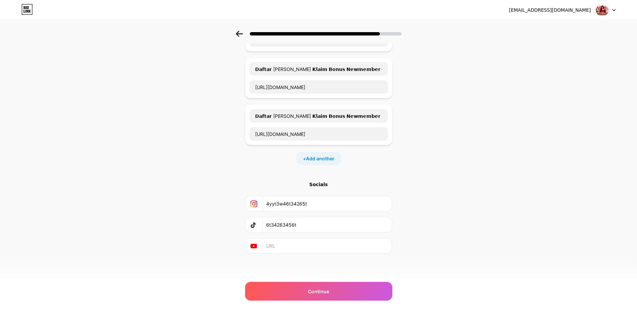
click at [306, 181] on input "text" at bounding box center [326, 245] width 121 height 15
click at [308, 181] on input "432" at bounding box center [326, 245] width 121 height 15
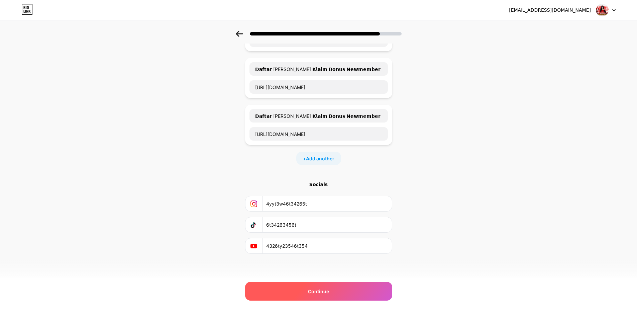
type input "4326ty23546t354"
click at [311, 181] on div "Continue" at bounding box center [318, 291] width 147 height 19
click at [312, 181] on div "Continue" at bounding box center [318, 291] width 147 height 19
click at [312, 181] on span "Continue" at bounding box center [318, 291] width 21 height 7
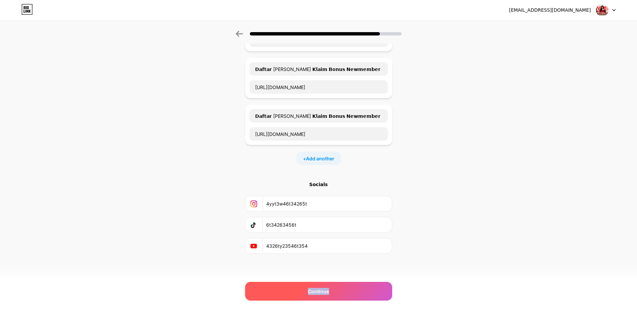
click at [312, 181] on span "Continue" at bounding box center [318, 291] width 21 height 7
click at [313, 181] on div "Continue" at bounding box center [318, 291] width 147 height 19
drag, startPoint x: 325, startPoint y: 270, endPoint x: 327, endPoint y: 277, distance: 7.4
click at [325, 181] on div "Start with a link Add anything you want your followers to see. 𝗗𝗮𝗳𝘁𝗮𝗿 [PERSON_N…" at bounding box center [318, 131] width 147 height 312
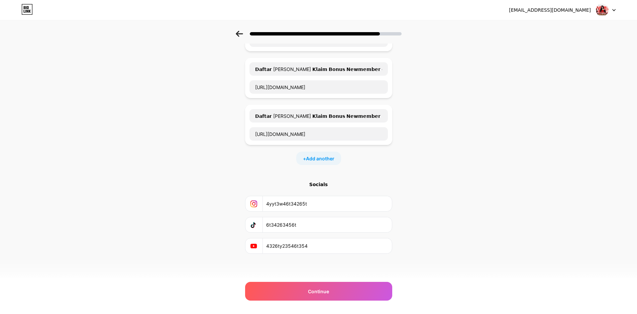
click at [328, 181] on div "Start with a link Add anything you want your followers to see. 𝗗𝗮𝗳𝘁𝗮𝗿 [PERSON_N…" at bounding box center [318, 131] width 147 height 312
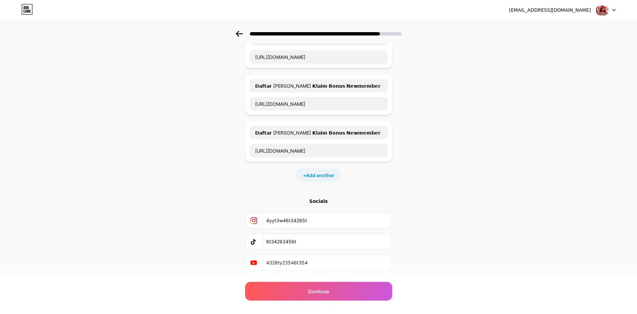
scroll to position [67, 0]
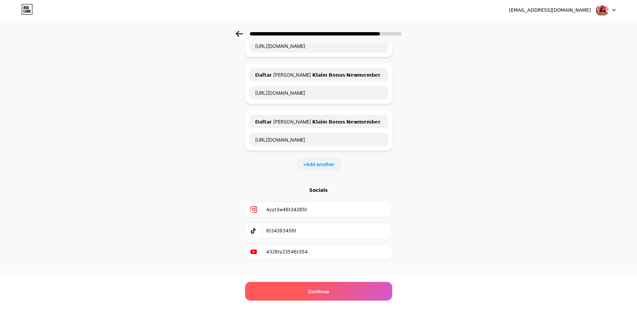
drag, startPoint x: 327, startPoint y: 283, endPoint x: 326, endPoint y: 286, distance: 3.7
click at [327, 181] on div "Continue" at bounding box center [318, 291] width 147 height 19
click at [326, 181] on span "Continue" at bounding box center [318, 291] width 21 height 7
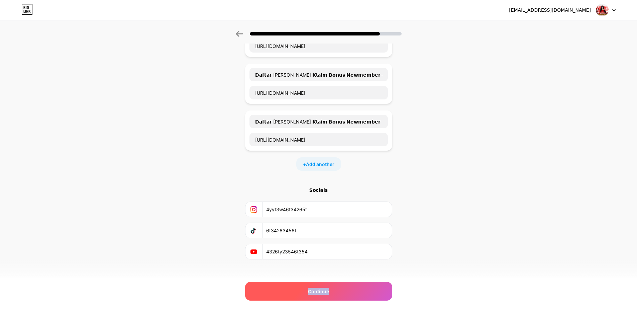
click at [327, 181] on span "Continue" at bounding box center [318, 291] width 21 height 7
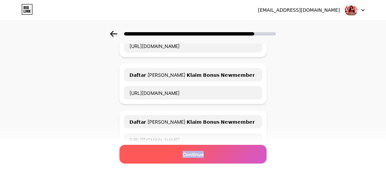
click at [195, 153] on span "Continue" at bounding box center [193, 153] width 21 height 7
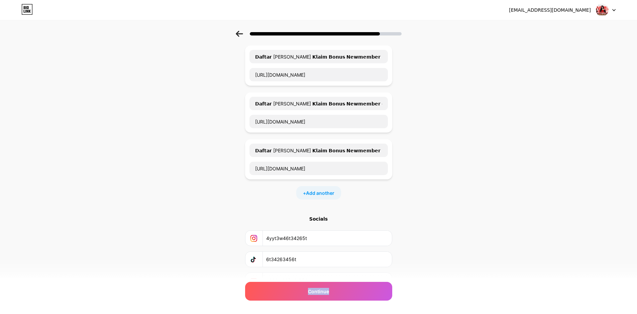
scroll to position [0, 0]
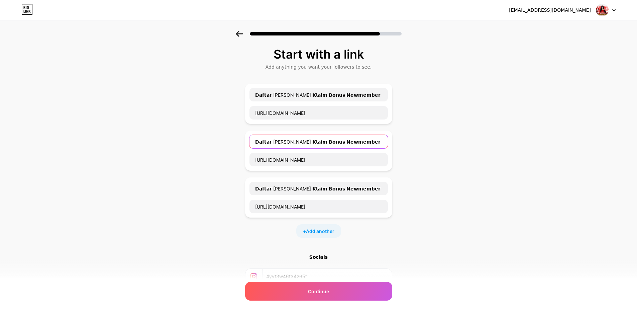
drag, startPoint x: 339, startPoint y: 142, endPoint x: 274, endPoint y: 144, distance: 64.6
click at [274, 144] on input "𝗗𝗮𝗳𝘁𝗮𝗿 [PERSON_NAME] 𝗞𝗹𝗮𝗶𝗺 𝗕𝗼𝗻𝘂𝘀 𝗡𝗲𝘄𝗺𝗲𝗺𝗯𝗲𝗿 𝟰𝟱+𝟰𝟱 𝗞𝗟𝗜𝗞 𝗗𝗶𝘀𝗶𝗻𝗶" at bounding box center [318, 141] width 138 height 13
click at [315, 136] on input "𝗗𝗮𝗳𝘁𝗮𝗿 [PERSON_NAME] 𝗞𝗹𝗮𝗶𝗺 𝗕𝗼𝗻𝘂𝘀 𝗡𝗲𝘄𝗺𝗲𝗺𝗯𝗲𝗿 𝟰𝟱+𝟰𝟱 𝗞𝗟𝗜𝗞 𝗗𝗶𝘀𝗶𝗻𝗶" at bounding box center [318, 141] width 138 height 13
drag, startPoint x: 296, startPoint y: 141, endPoint x: 226, endPoint y: 136, distance: 70.4
click at [226, 136] on div "Start with a link Add anything you want your followers to see. 𝗗𝗮𝗳𝘁𝗮𝗿 [PERSON_N…" at bounding box center [318, 195] width 637 height 329
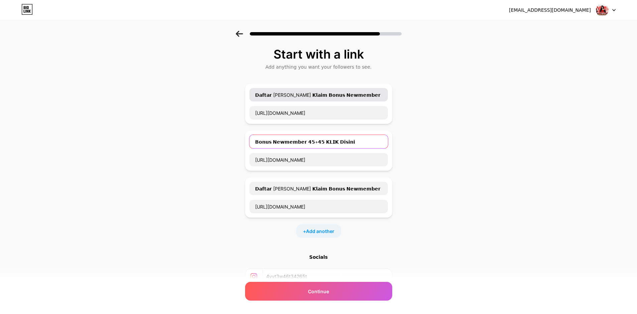
type input "𝗕𝗼𝗻𝘂𝘀 𝗡𝗲𝘄𝗺𝗲𝗺𝗯𝗲𝗿 𝟰𝟱+𝟰𝟱 𝗞𝗟𝗜𝗞 𝗗𝗶𝘀𝗶𝗻𝗶"
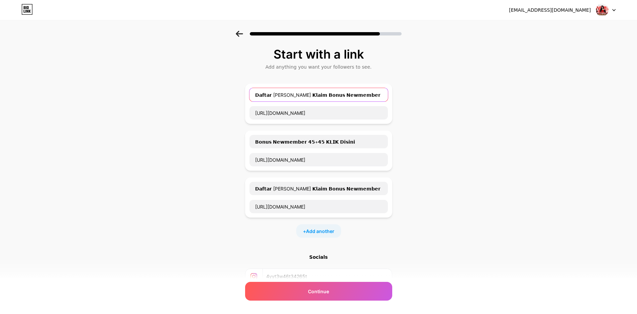
drag, startPoint x: 296, startPoint y: 94, endPoint x: 226, endPoint y: 93, distance: 69.9
click at [225, 93] on div "Start with a link Add anything you want your followers to see. 𝗗𝗮𝗳𝘁𝗮𝗿 [PERSON_N…" at bounding box center [318, 195] width 637 height 329
type input "𝗕𝗼𝗻𝘂𝘀 𝗡𝗲𝘄𝗺𝗲𝗺𝗯𝗲𝗿 𝟮𝟱+𝟮𝟱 𝗞𝗟𝗜𝗞 𝗗𝗶𝘀𝗶𝗻𝗶"
drag, startPoint x: 296, startPoint y: 187, endPoint x: 212, endPoint y: 179, distance: 84.9
click at [212, 179] on div "Start with a link Add anything you want your followers to see. 𝗕𝗼𝗻𝘂𝘀 𝗡𝗲𝘄𝗺𝗲𝗺𝗯𝗲𝗿 …" at bounding box center [318, 195] width 637 height 329
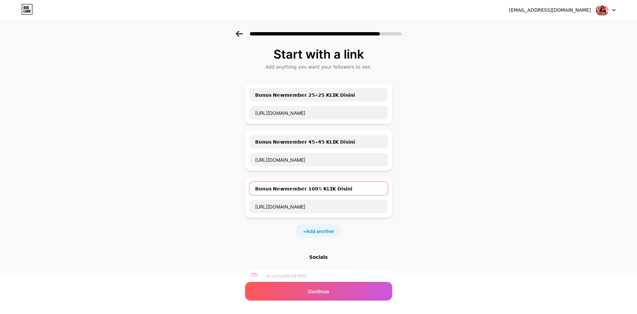
type input "𝗕𝗼𝗻𝘂𝘀 𝗡𝗲𝘄𝗺𝗲𝗺𝗯𝗲𝗿 𝟭𝟬𝟬% 𝗞𝗟𝗜𝗞 𝗗𝗶𝘀𝗶𝗻𝗶"
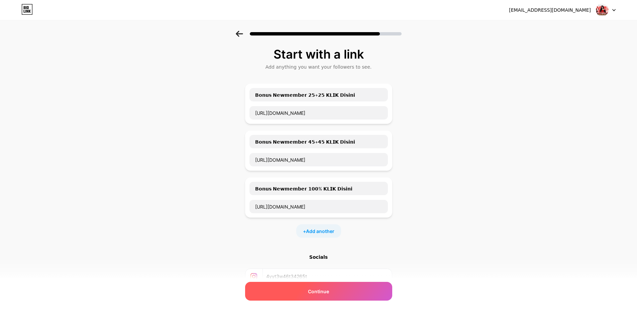
drag, startPoint x: 333, startPoint y: 281, endPoint x: 335, endPoint y: 291, distance: 10.2
click at [333, 181] on div "Start with a link Add anything you want your followers to see. 𝗕𝗼𝗻𝘂𝘀 𝗡𝗲𝘄𝗺𝗲𝗺𝗯𝗲𝗿 …" at bounding box center [318, 186] width 147 height 279
click at [335, 181] on div "Continue" at bounding box center [318, 291] width 147 height 19
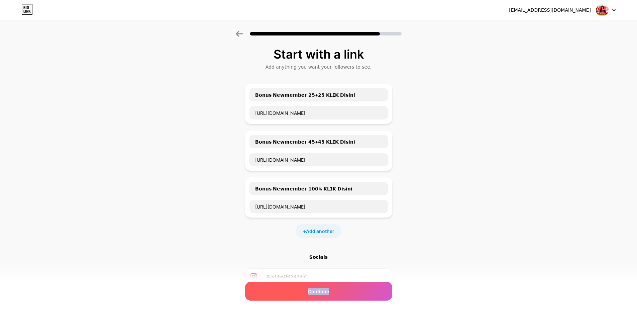
click at [335, 181] on div "Continue" at bounding box center [318, 291] width 147 height 19
click at [336, 181] on div "Continue" at bounding box center [318, 291] width 147 height 19
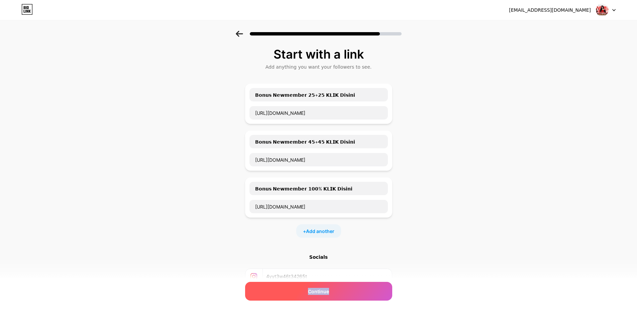
click at [336, 181] on div "Continue" at bounding box center [318, 291] width 147 height 19
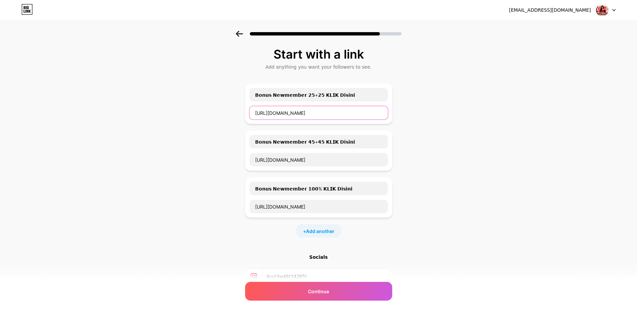
click at [322, 114] on input "[URL][DOMAIN_NAME]" at bounding box center [318, 112] width 138 height 13
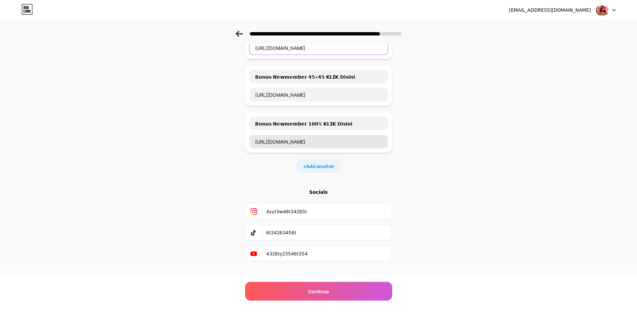
scroll to position [73, 0]
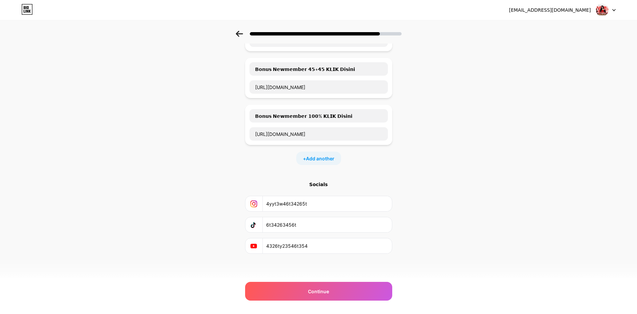
click at [235, 35] on div at bounding box center [318, 31] width 637 height 23
click at [243, 34] on icon at bounding box center [239, 34] width 7 height 6
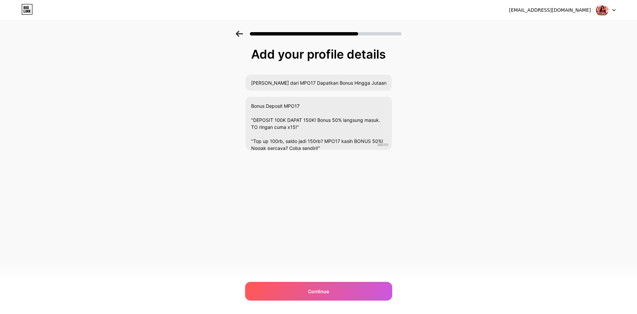
scroll to position [0, 0]
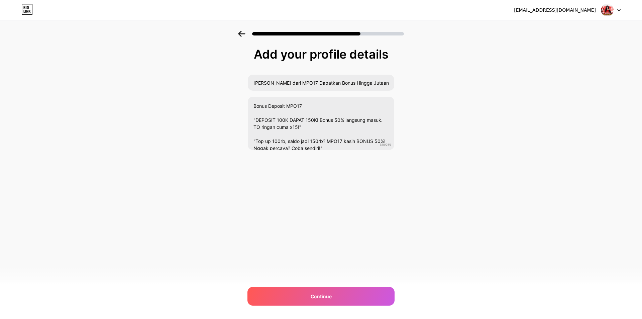
click at [245, 34] on icon at bounding box center [241, 34] width 7 height 6
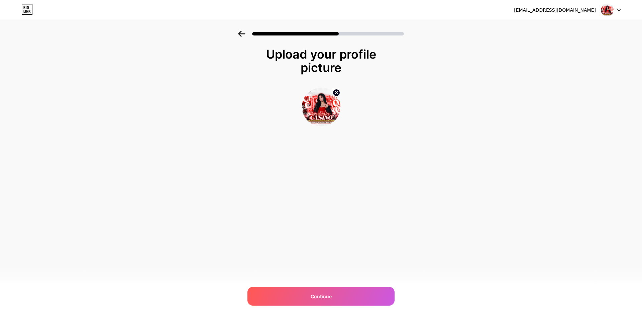
click at [245, 34] on icon at bounding box center [241, 34] width 7 height 6
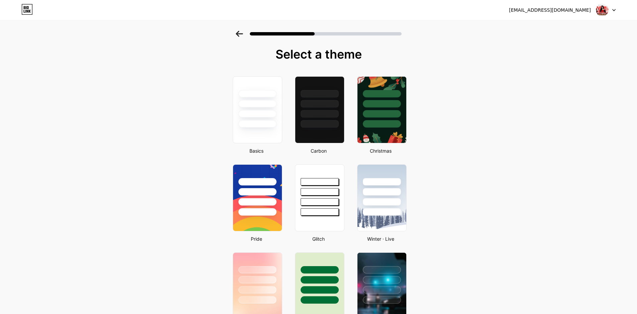
click at [241, 30] on div at bounding box center [318, 31] width 637 height 23
click at [243, 33] on icon at bounding box center [239, 34] width 7 height 6
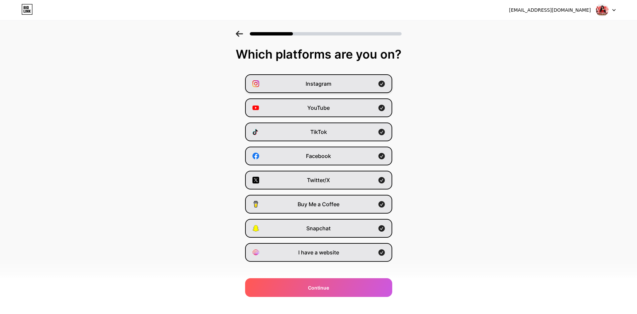
click at [381, 86] on icon at bounding box center [381, 83] width 7 height 7
click at [383, 110] on icon at bounding box center [381, 108] width 6 height 6
click at [385, 153] on icon at bounding box center [381, 156] width 6 height 6
click at [385, 133] on icon at bounding box center [381, 132] width 6 height 6
click at [376, 180] on div "Twitter/X" at bounding box center [318, 180] width 147 height 19
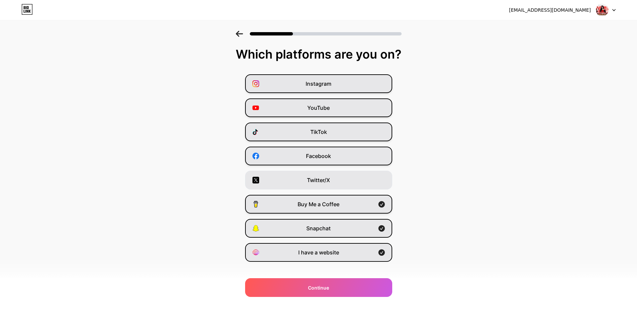
click at [380, 181] on div "Buy Me a Coffee" at bounding box center [318, 204] width 147 height 19
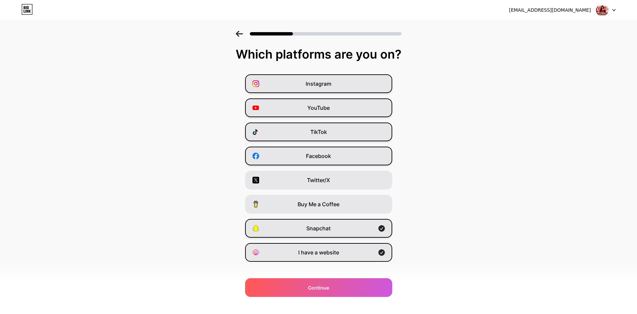
drag, startPoint x: 379, startPoint y: 226, endPoint x: 382, endPoint y: 235, distance: 9.4
click at [379, 181] on div "Snapchat" at bounding box center [318, 228] width 147 height 19
drag, startPoint x: 382, startPoint y: 249, endPoint x: 386, endPoint y: 253, distance: 5.0
click at [382, 181] on icon at bounding box center [381, 252] width 7 height 7
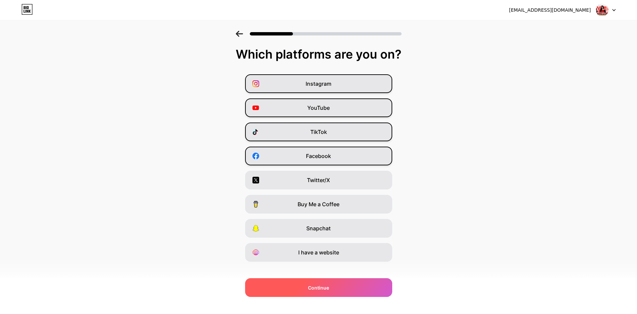
click at [368, 181] on div "Continue" at bounding box center [318, 287] width 147 height 19
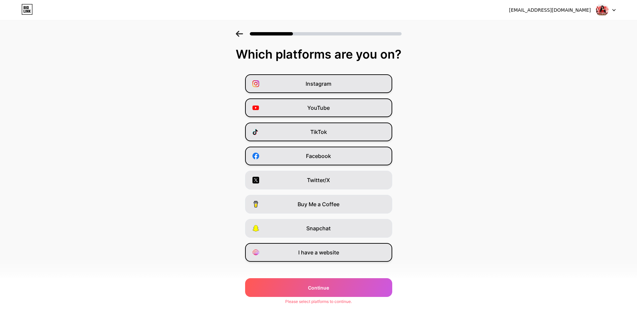
click at [386, 181] on div "I have a website" at bounding box center [318, 252] width 147 height 19
click at [361, 181] on div "Which platforms are you on? Instagram YouTube TikTok Facebook Twitter/X Buy Me …" at bounding box center [318, 170] width 637 height 247
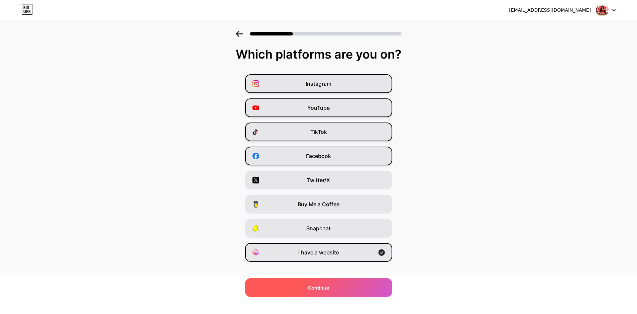
click at [362, 181] on div "Continue" at bounding box center [318, 287] width 147 height 19
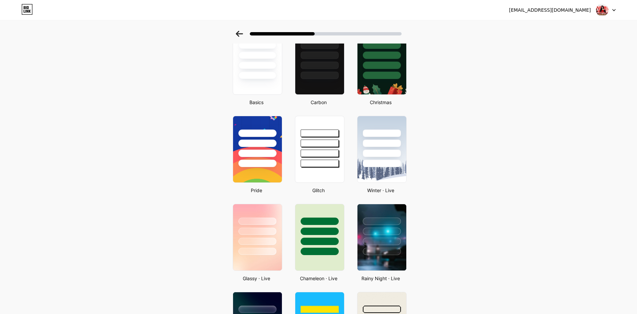
scroll to position [134, 0]
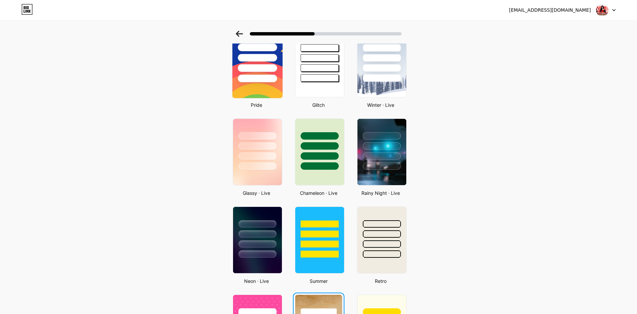
click at [266, 90] on img at bounding box center [257, 64] width 50 height 68
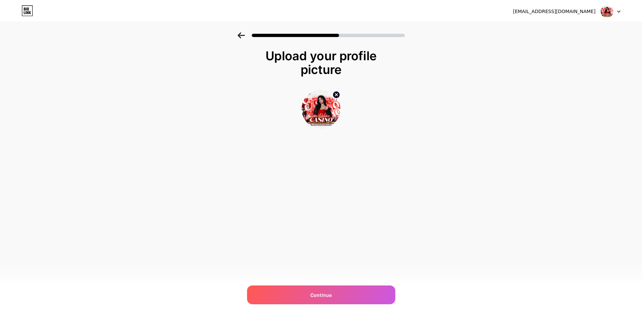
scroll to position [0, 0]
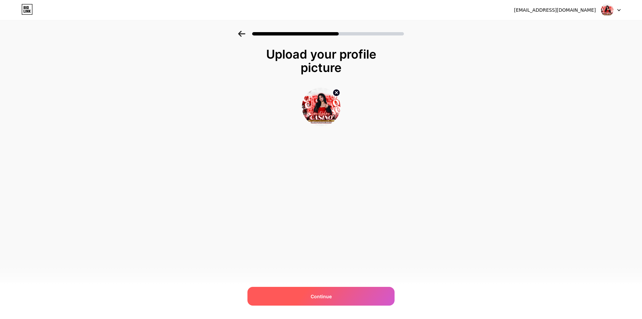
click at [346, 181] on div "Continue" at bounding box center [320, 296] width 147 height 19
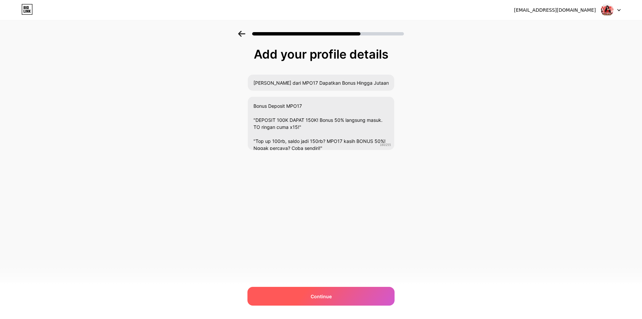
click at [333, 181] on div "Continue" at bounding box center [320, 296] width 147 height 19
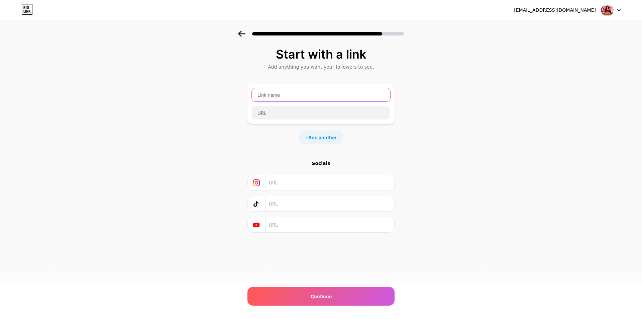
click at [303, 97] on input "text" at bounding box center [321, 94] width 138 height 13
type input "bonus"
click at [285, 120] on div "bonus" at bounding box center [320, 104] width 147 height 40
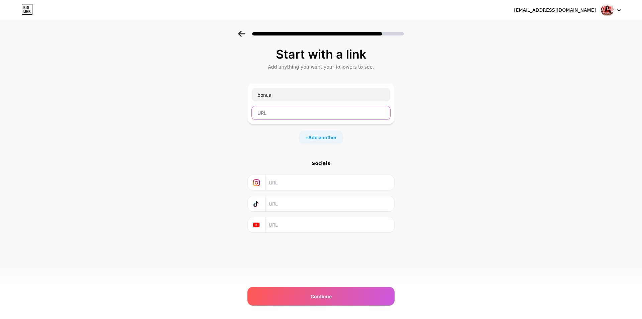
click at [286, 113] on input "text" at bounding box center [321, 112] width 138 height 13
paste input "[URL][DOMAIN_NAME]"
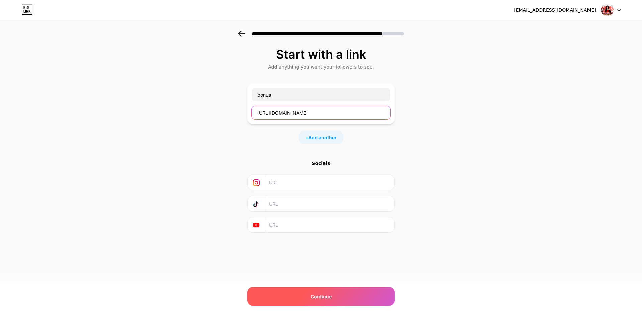
type input "[URL][DOMAIN_NAME]"
click at [348, 290] on div "Continue" at bounding box center [320, 296] width 147 height 19
click at [349, 293] on div "Continue" at bounding box center [320, 296] width 147 height 19
click at [323, 293] on span "Continue" at bounding box center [321, 296] width 21 height 7
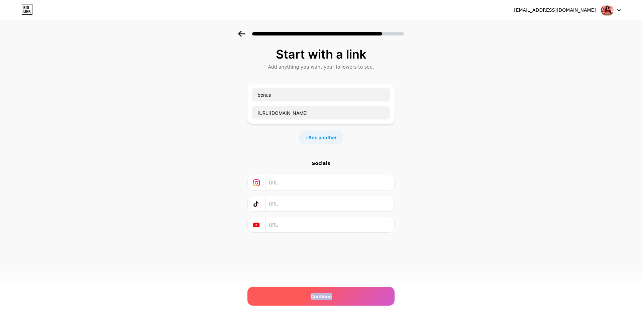
click at [311, 295] on span "Continue" at bounding box center [321, 296] width 21 height 7
click at [313, 294] on span "Continue" at bounding box center [321, 296] width 21 height 7
click at [315, 294] on span "Continue" at bounding box center [321, 296] width 21 height 7
click at [316, 294] on span "Continue" at bounding box center [321, 296] width 21 height 7
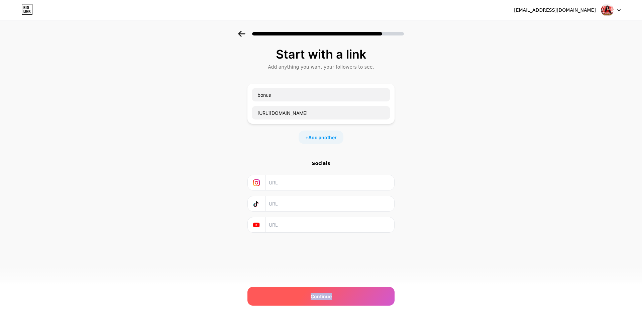
click at [316, 293] on span "Continue" at bounding box center [321, 296] width 21 height 7
click at [316, 292] on div "Continue" at bounding box center [320, 296] width 147 height 19
click at [320, 287] on div "Continue" at bounding box center [320, 296] width 147 height 19
click at [320, 286] on div "savirasyilla@gmail.com Logout Link Copied Start with a link Add anything you wa…" at bounding box center [321, 159] width 642 height 319
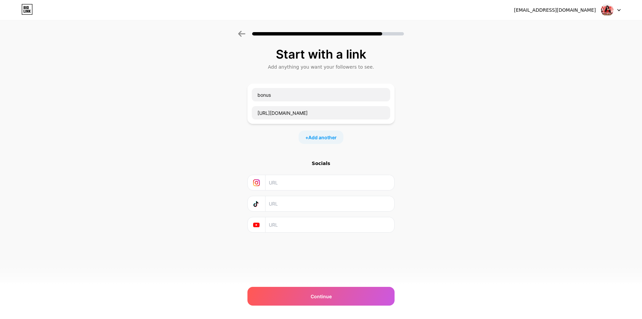
drag, startPoint x: 320, startPoint y: 285, endPoint x: 443, endPoint y: 142, distance: 188.0
click at [320, 284] on div "savirasyilla@gmail.com Logout Link Copied Start with a link Add anything you wa…" at bounding box center [321, 159] width 642 height 319
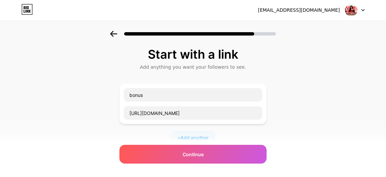
drag, startPoint x: 328, startPoint y: 79, endPoint x: 335, endPoint y: 68, distance: 13.6
click at [329, 78] on div "Start with a link Add anything you want your followers to see. bonus https://t.…" at bounding box center [193, 148] width 386 height 235
